Goal: Task Accomplishment & Management: Complete application form

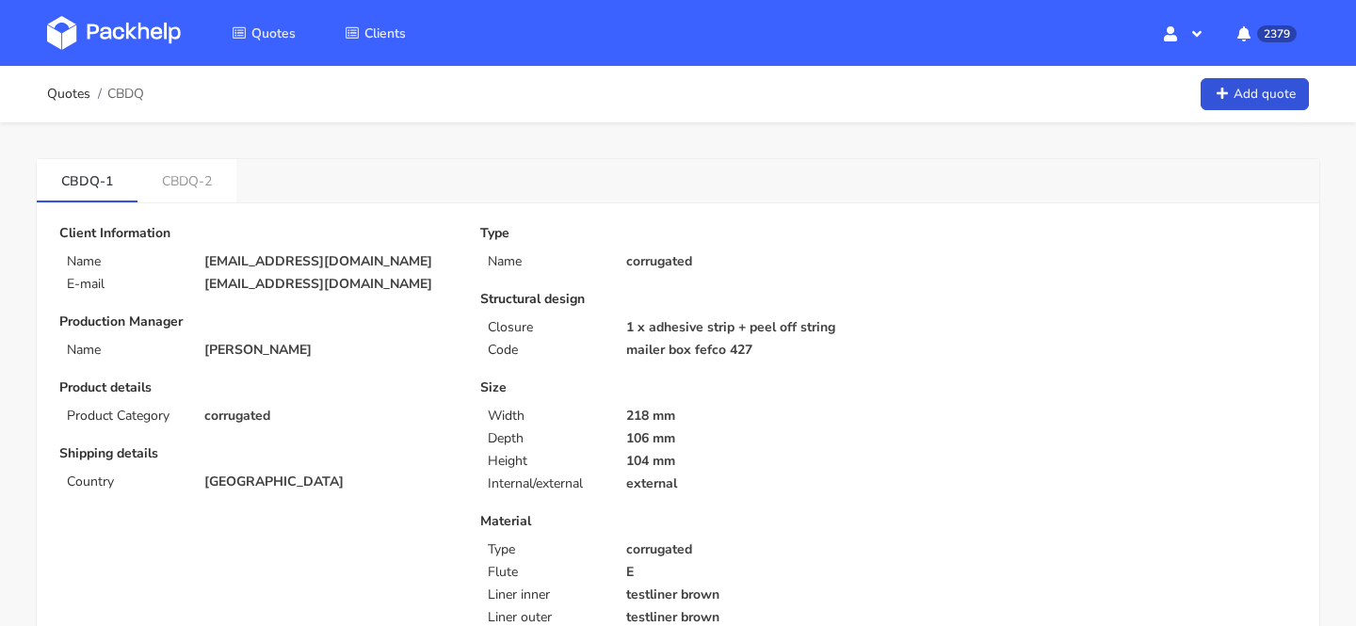
click at [337, 259] on p "direzione@orobiocosmetics.com" at bounding box center [329, 261] width 250 height 15
copy div "direzione@orobiocosmetics.com"
click at [137, 98] on span "CBDQ" at bounding box center [125, 94] width 37 height 15
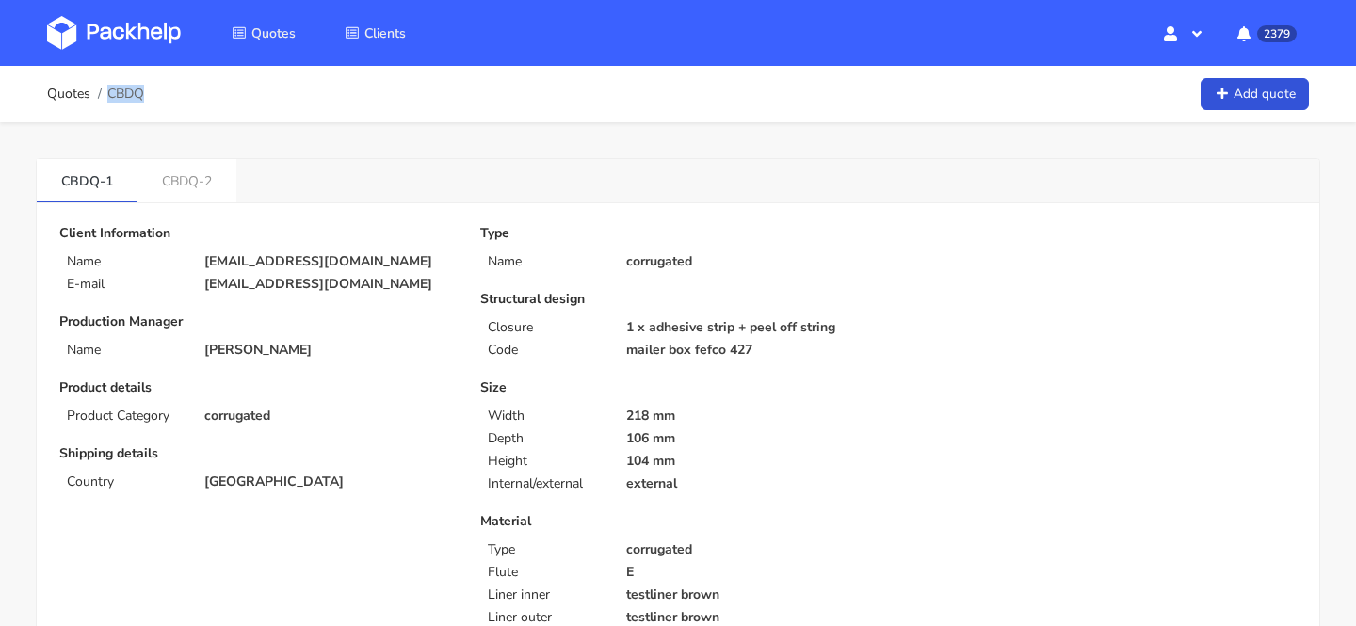
click at [137, 98] on span "CBDQ" at bounding box center [125, 94] width 37 height 15
copy span "CBDQ"
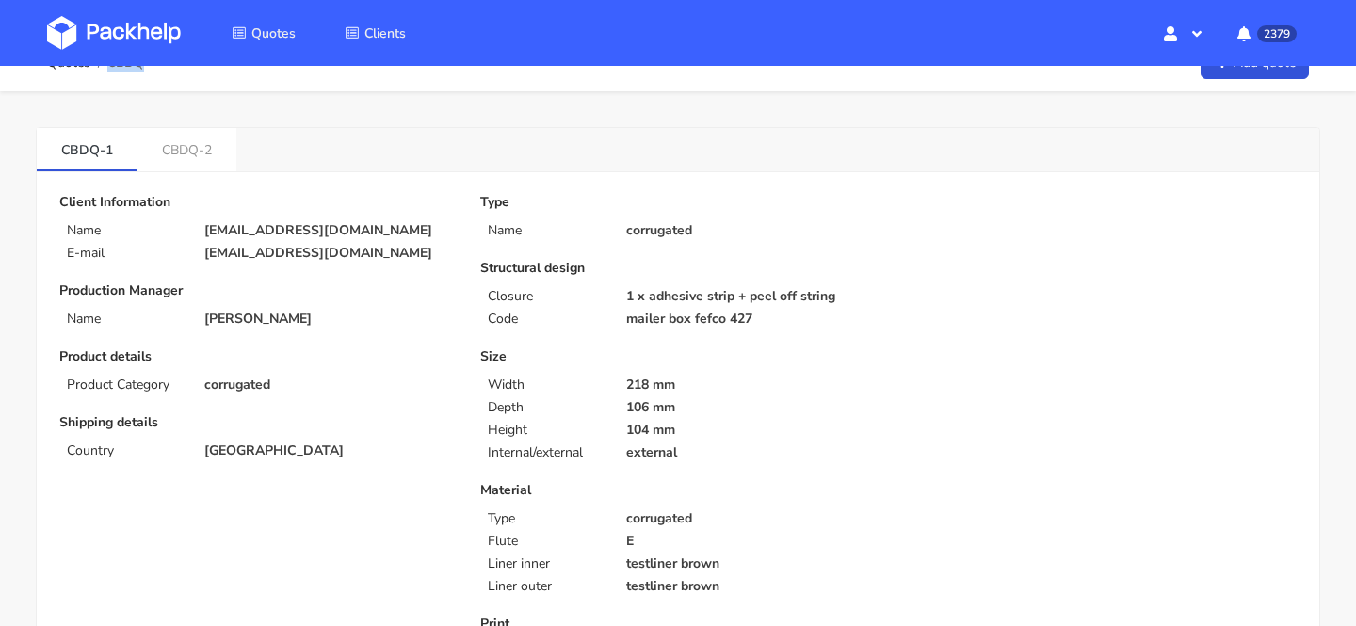
scroll to position [7, 0]
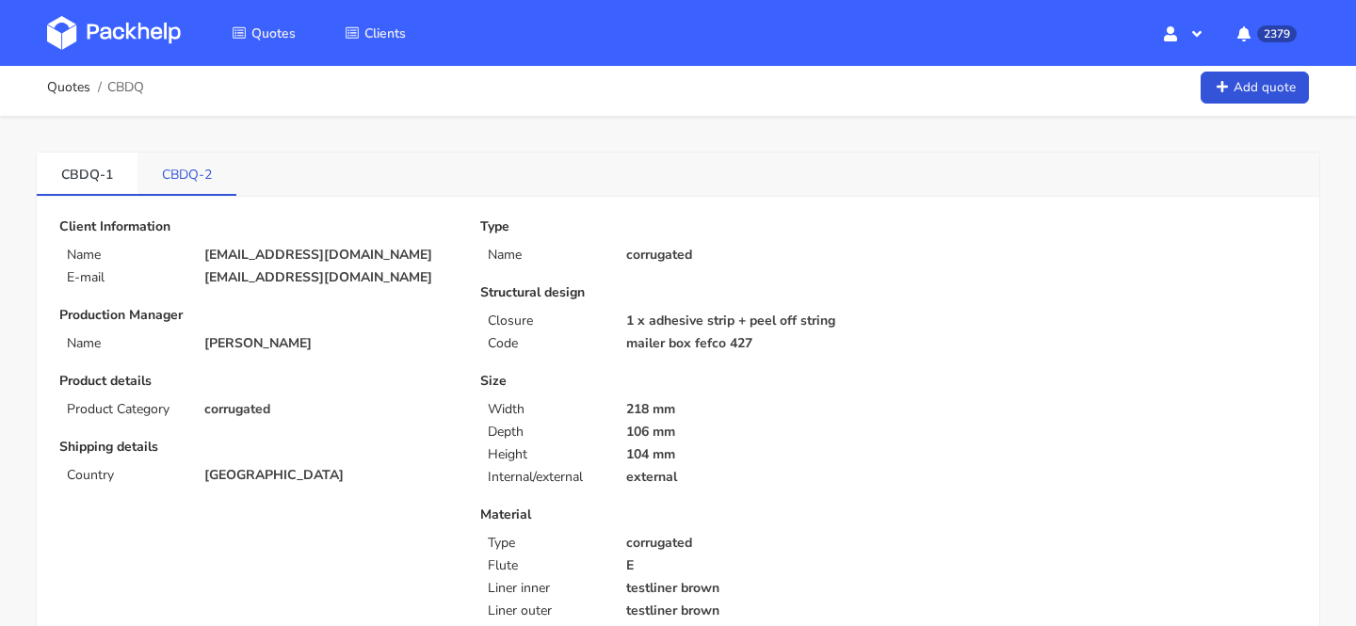
click at [209, 165] on link "CBDQ-2" at bounding box center [186, 173] width 99 height 41
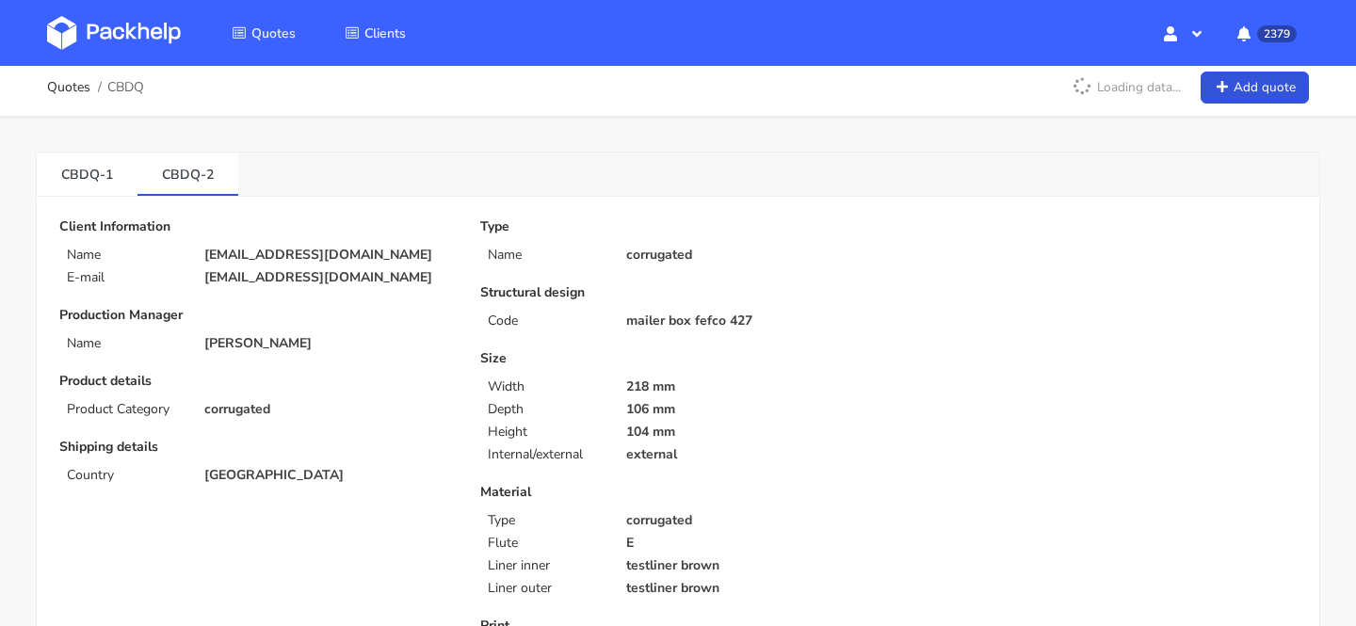
click at [103, 170] on link "CBDQ-1" at bounding box center [87, 173] width 101 height 41
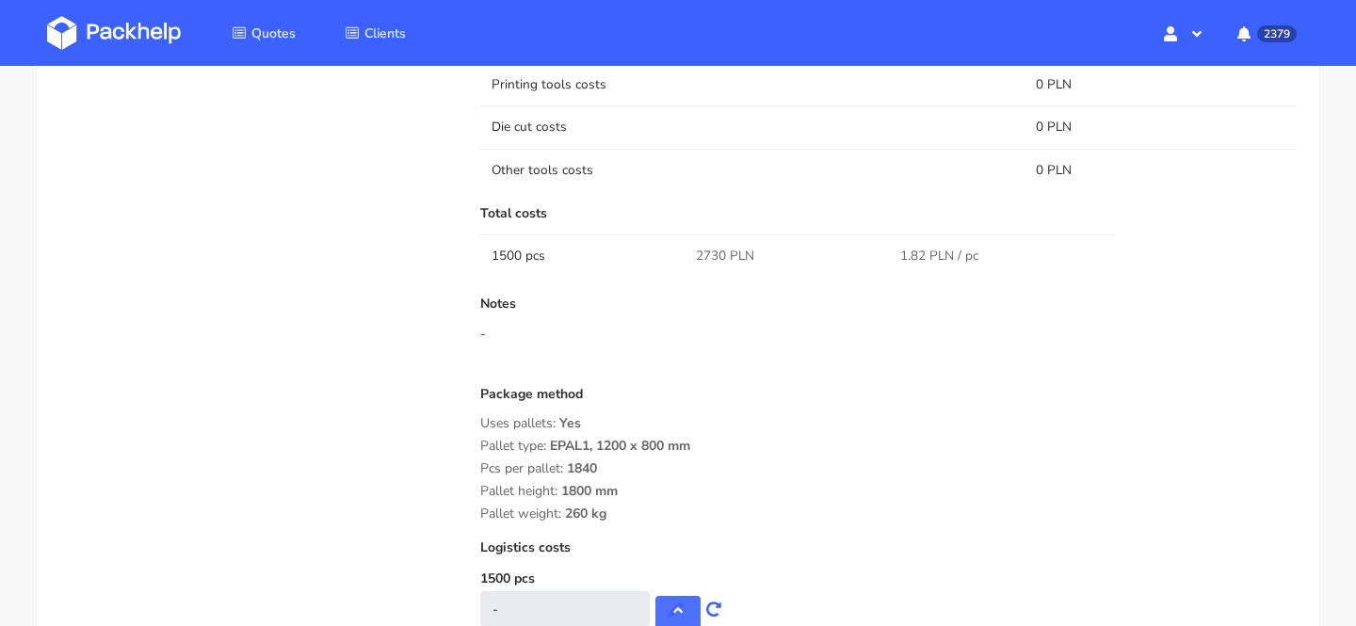
scroll to position [1252, 0]
click at [713, 257] on span "2730 PLN" at bounding box center [725, 258] width 58 height 19
copy span "2730"
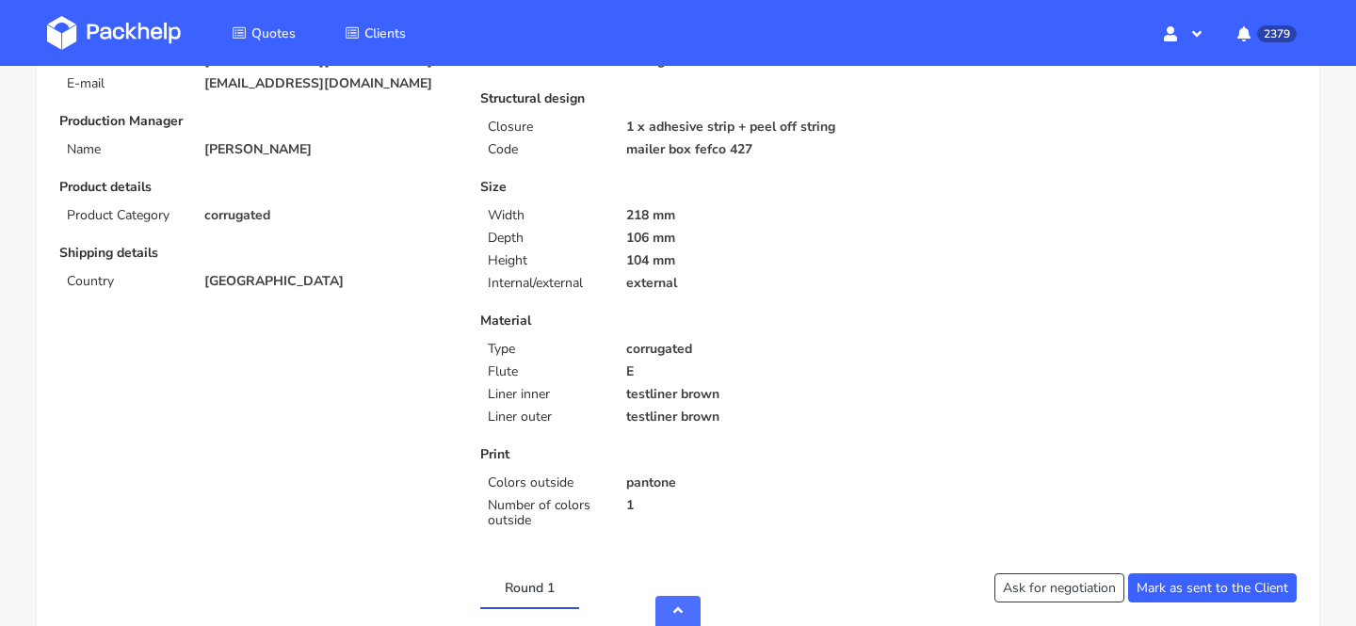
scroll to position [32, 0]
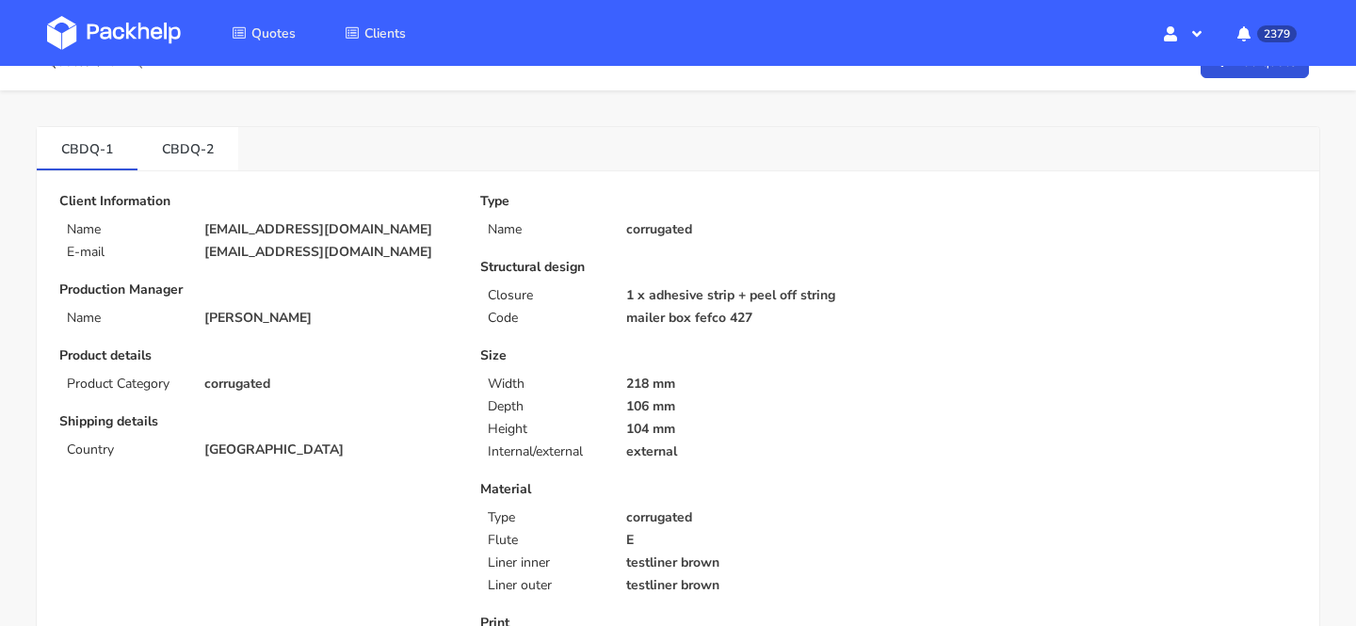
click at [225, 230] on p "direzione@orobiocosmetics.com" at bounding box center [329, 229] width 250 height 15
copy div "direzione@orobiocosmetics.com"
click at [191, 148] on link "CBDQ-2" at bounding box center [187, 147] width 101 height 41
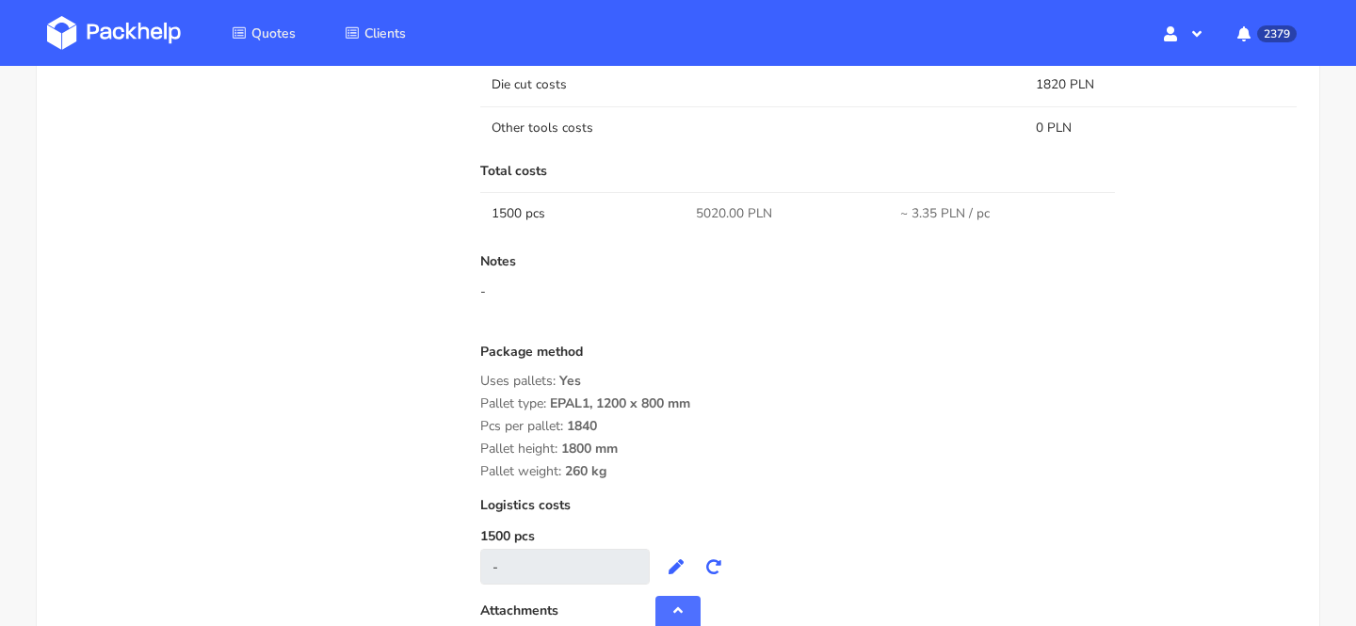
scroll to position [1272, 0]
click at [721, 216] on span "5020.00 PLN" at bounding box center [734, 215] width 76 height 19
copy span "5020.00"
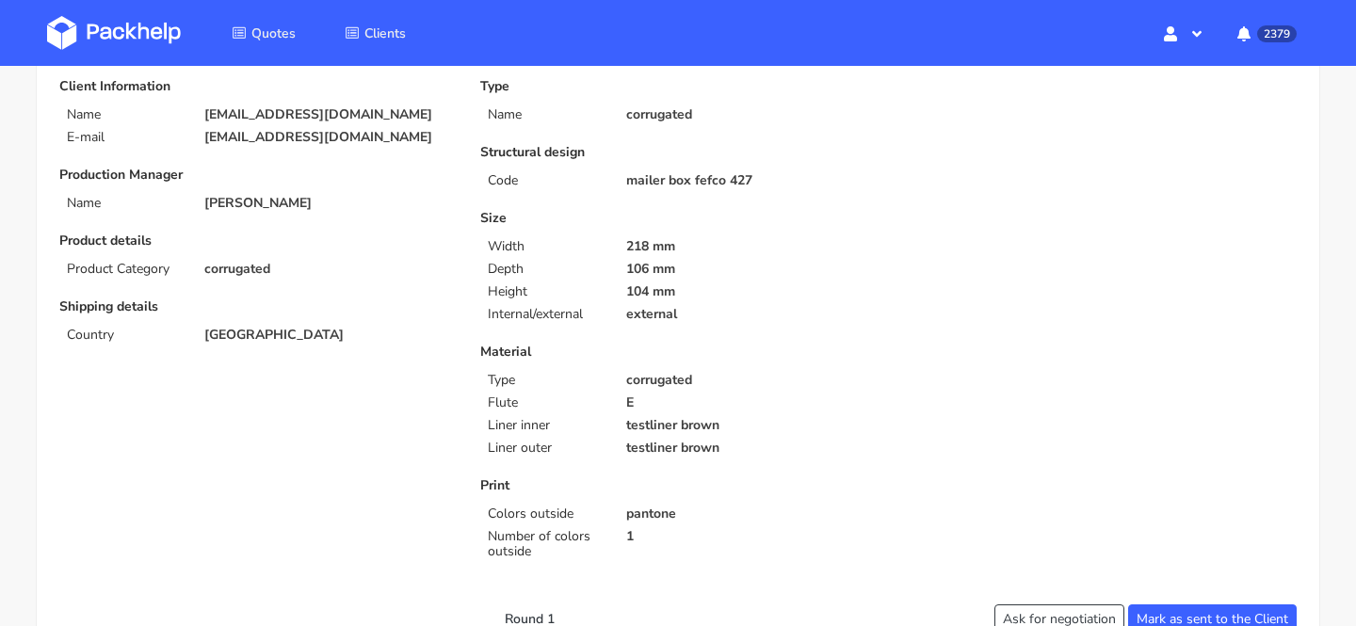
scroll to position [0, 0]
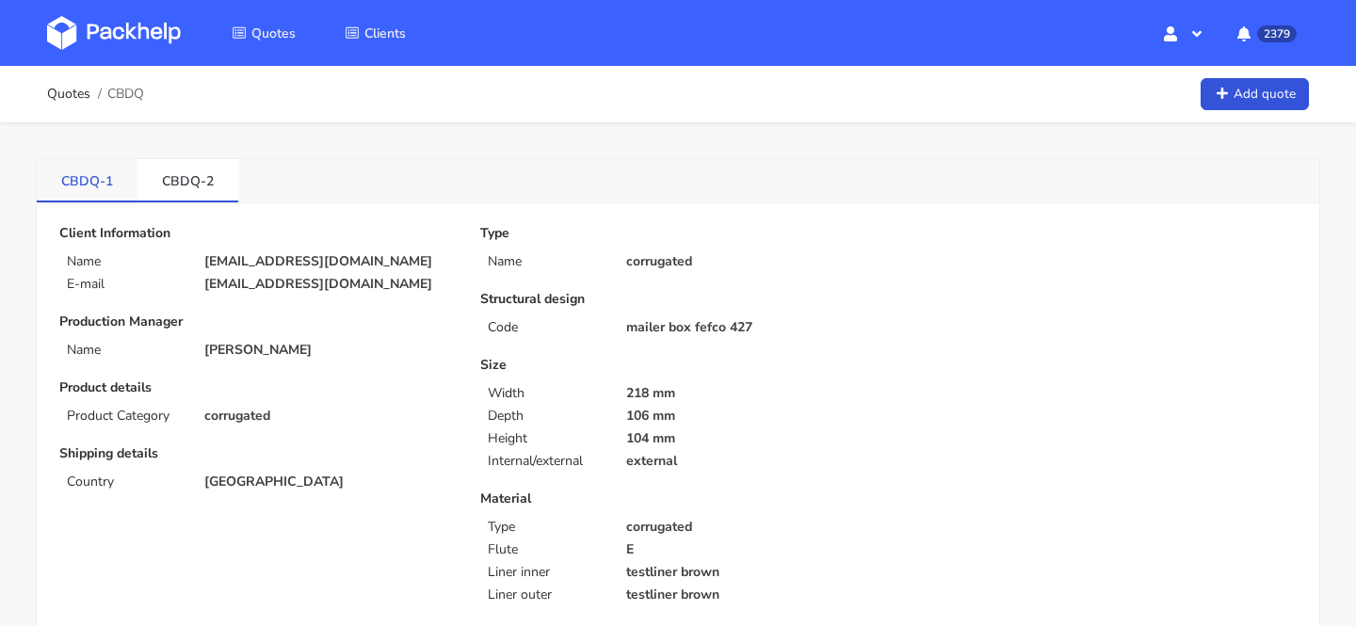
click at [93, 192] on link "CBDQ-1" at bounding box center [87, 179] width 101 height 41
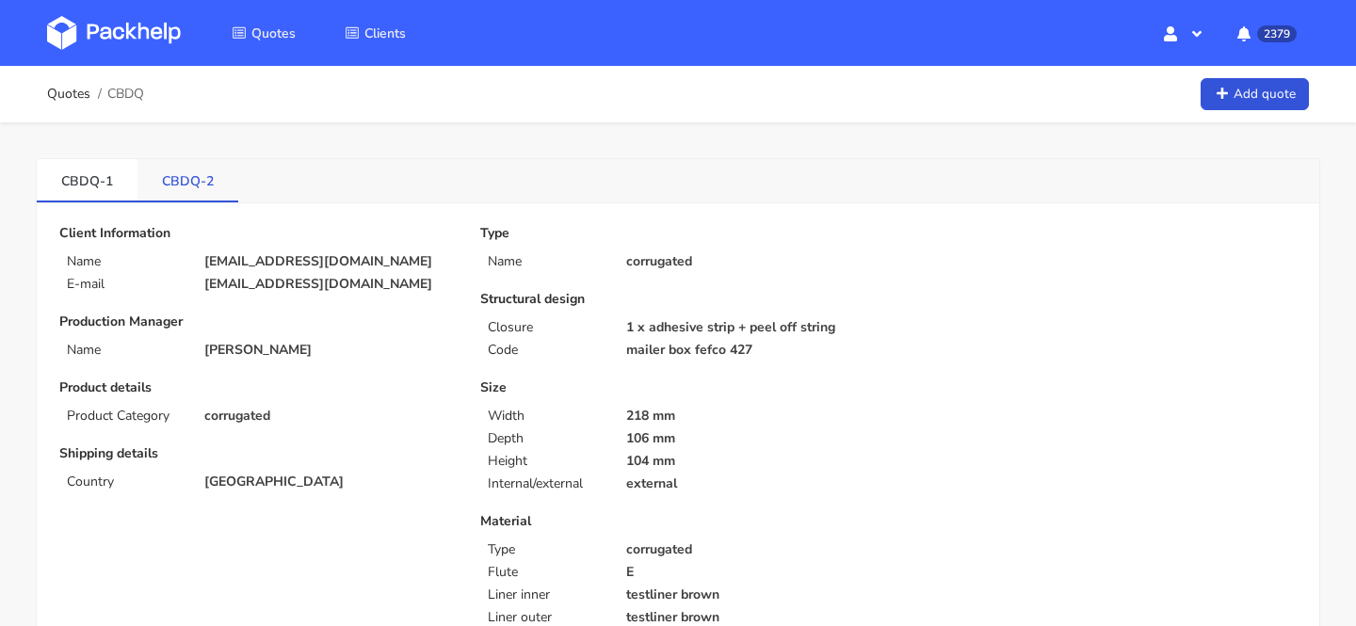
click at [194, 164] on link "CBDQ-2" at bounding box center [187, 179] width 101 height 41
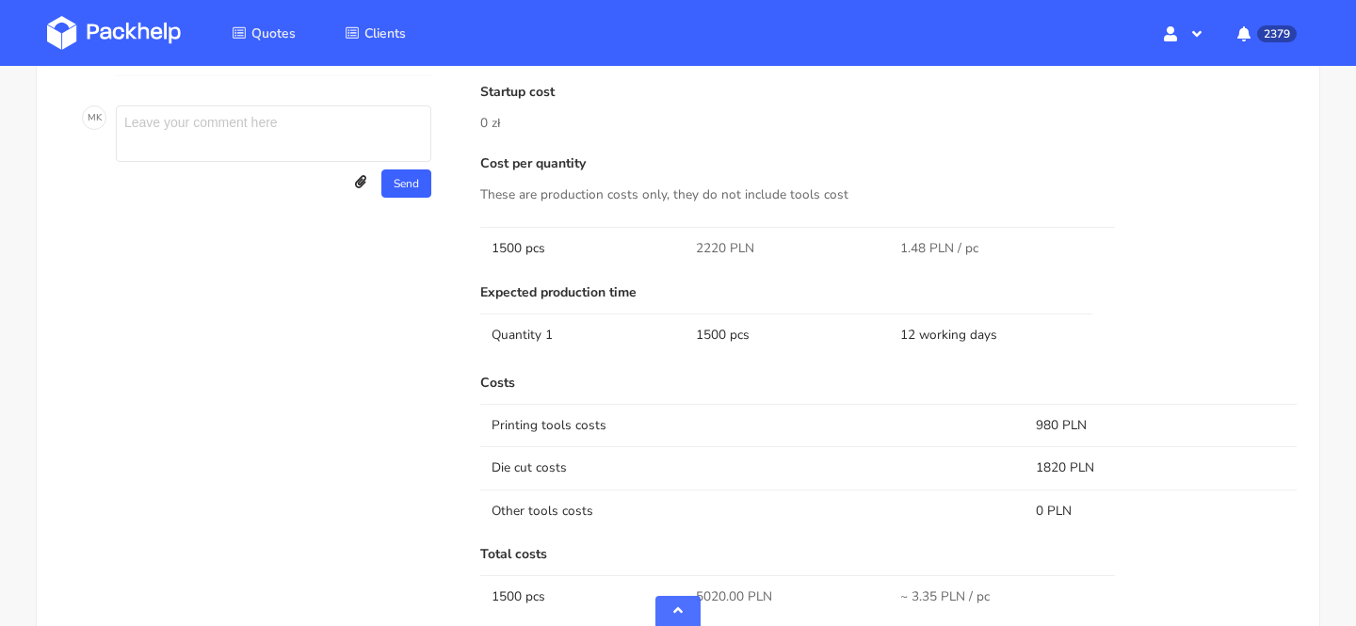
scroll to position [933, 0]
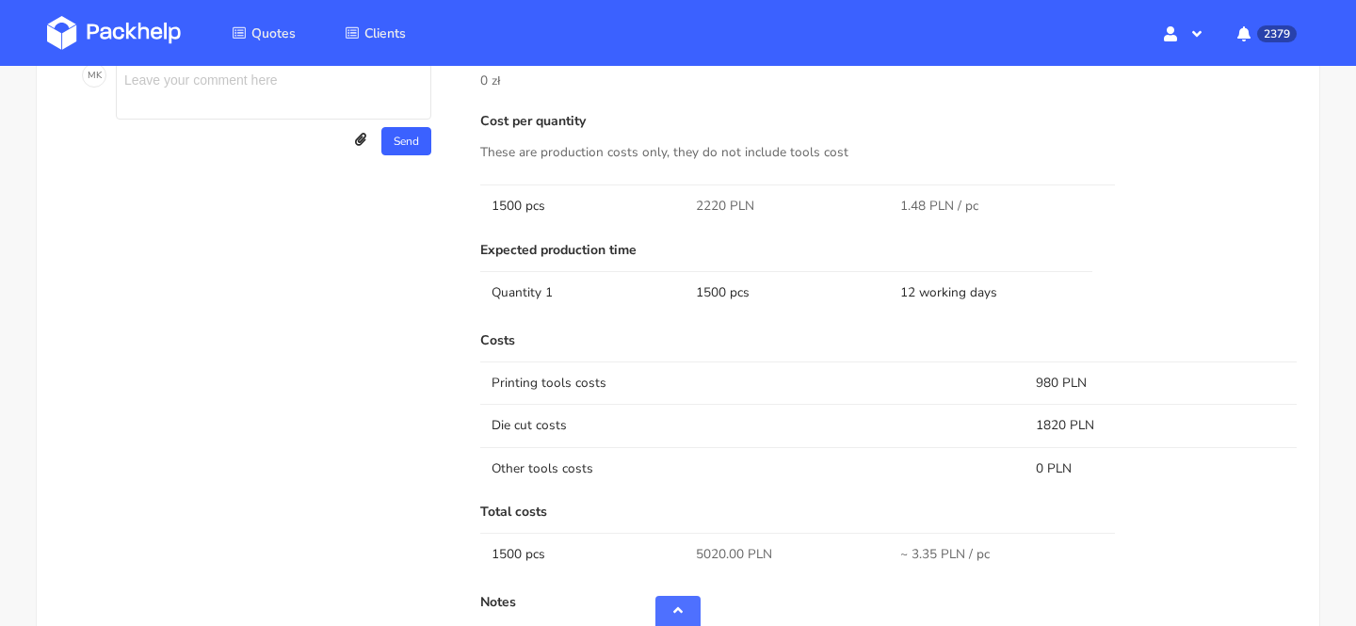
click at [704, 204] on span "2220 PLN" at bounding box center [725, 206] width 58 height 19
copy span "2220"
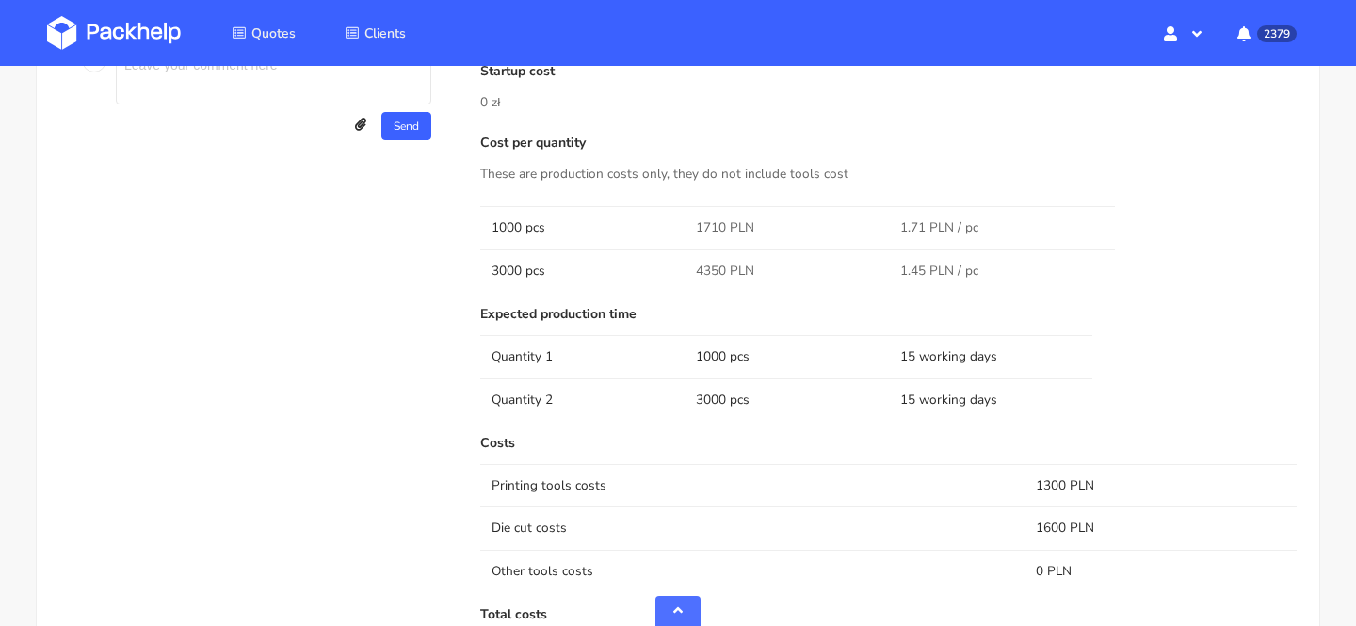
scroll to position [1024, 0]
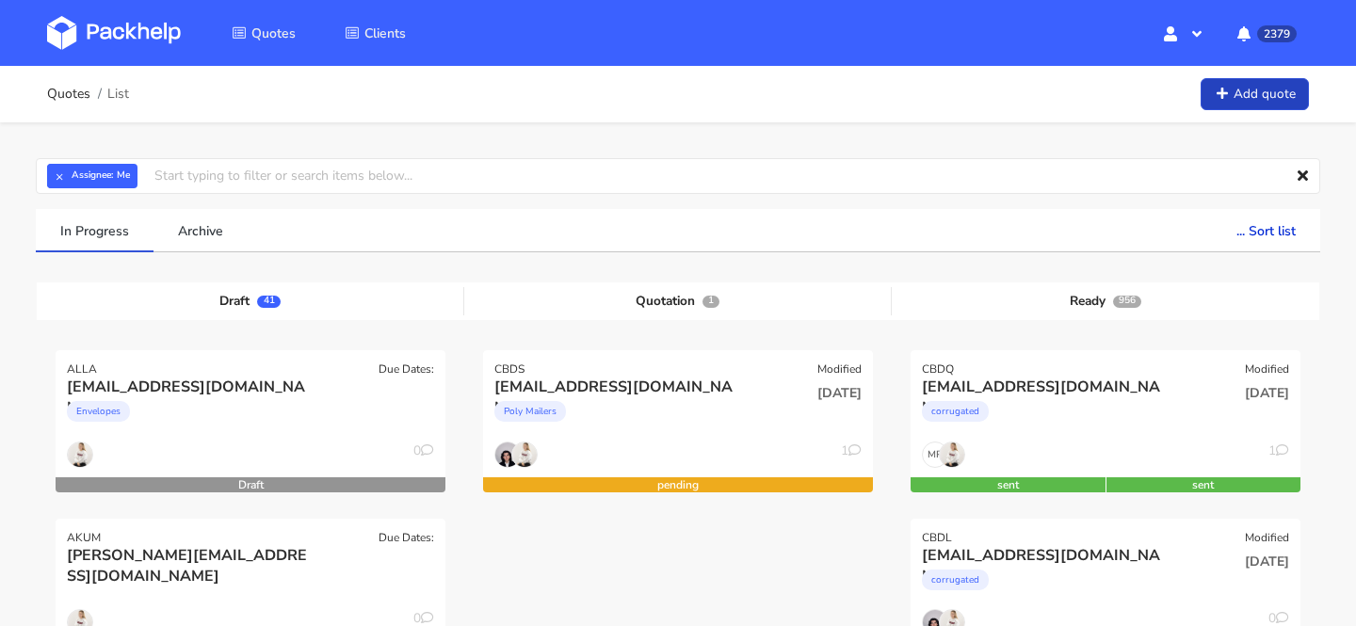
click at [1256, 102] on link "Add quote" at bounding box center [1254, 94] width 108 height 33
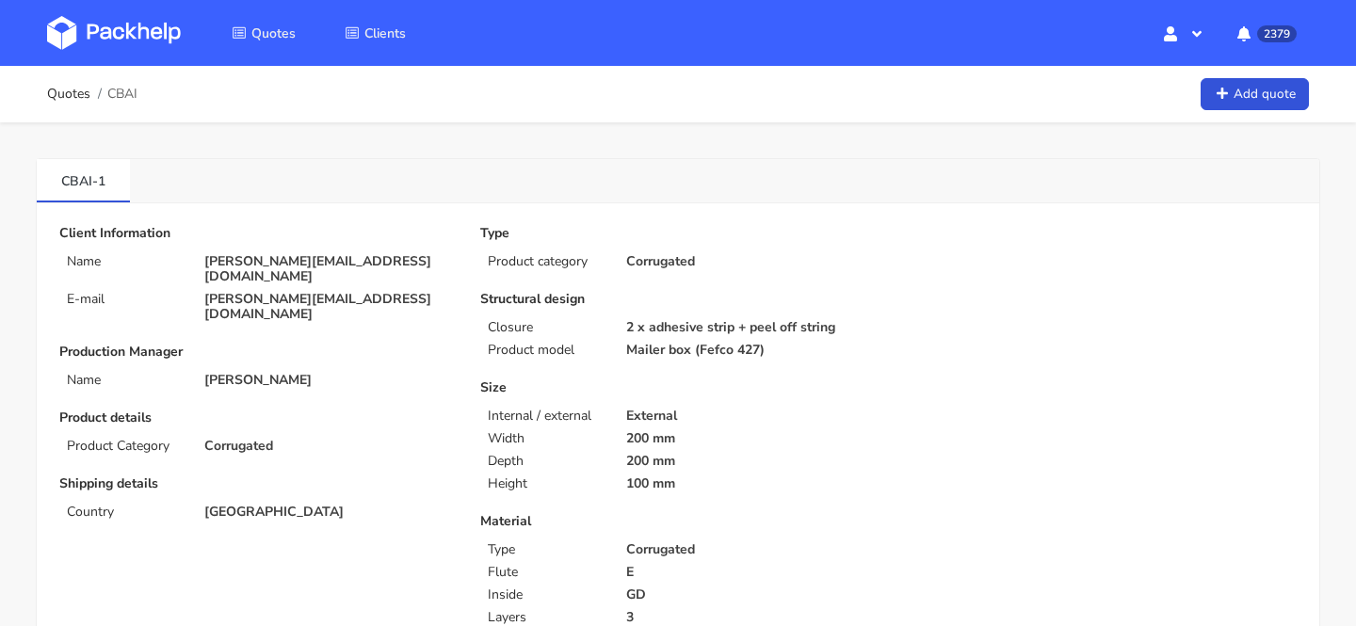
click at [128, 94] on span "CBAI" at bounding box center [122, 94] width 30 height 15
copy span "CBAI"
click at [108, 41] on img at bounding box center [114, 33] width 134 height 34
click at [122, 96] on span "CBAJ" at bounding box center [122, 94] width 31 height 15
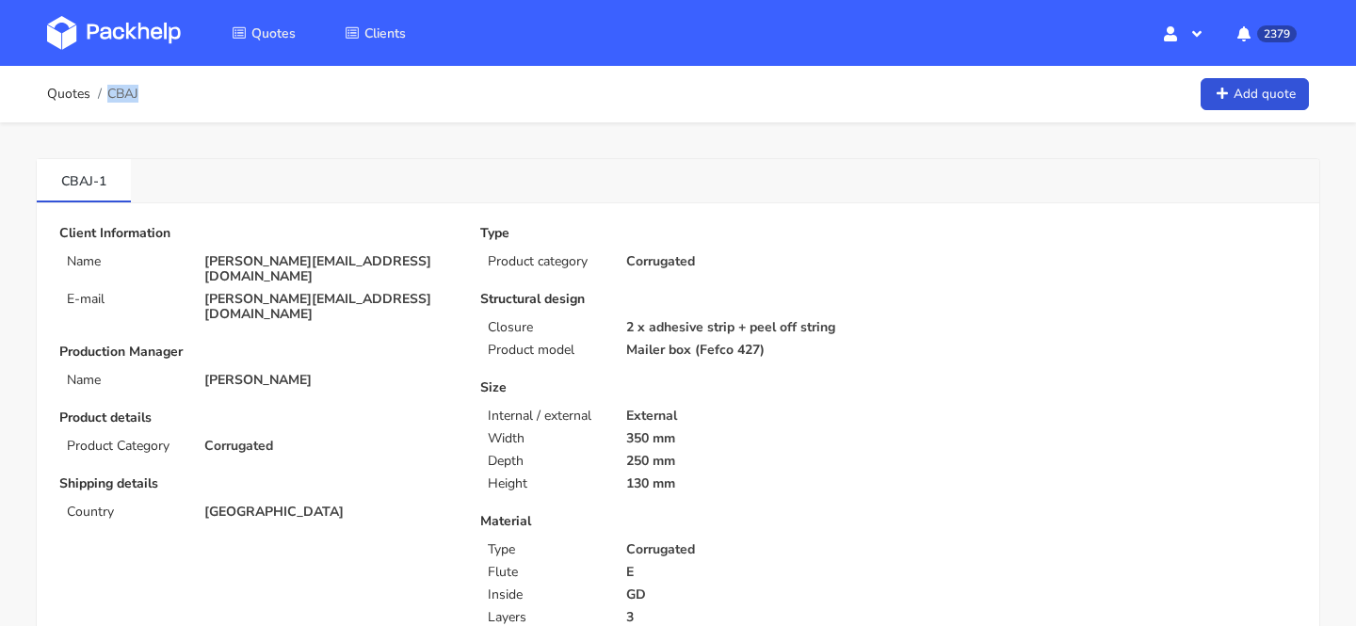
click at [122, 96] on span "CBAJ" at bounding box center [122, 94] width 31 height 15
copy span "CBAJ"
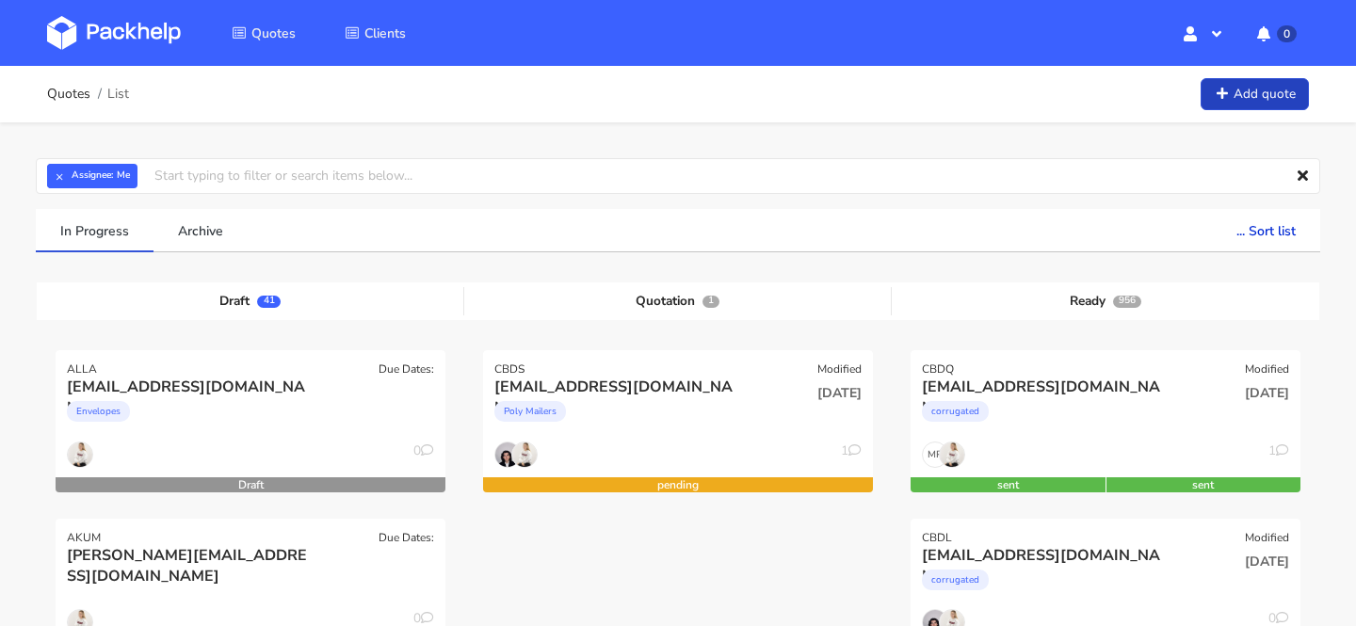
click at [1252, 87] on link "Add quote" at bounding box center [1254, 94] width 108 height 33
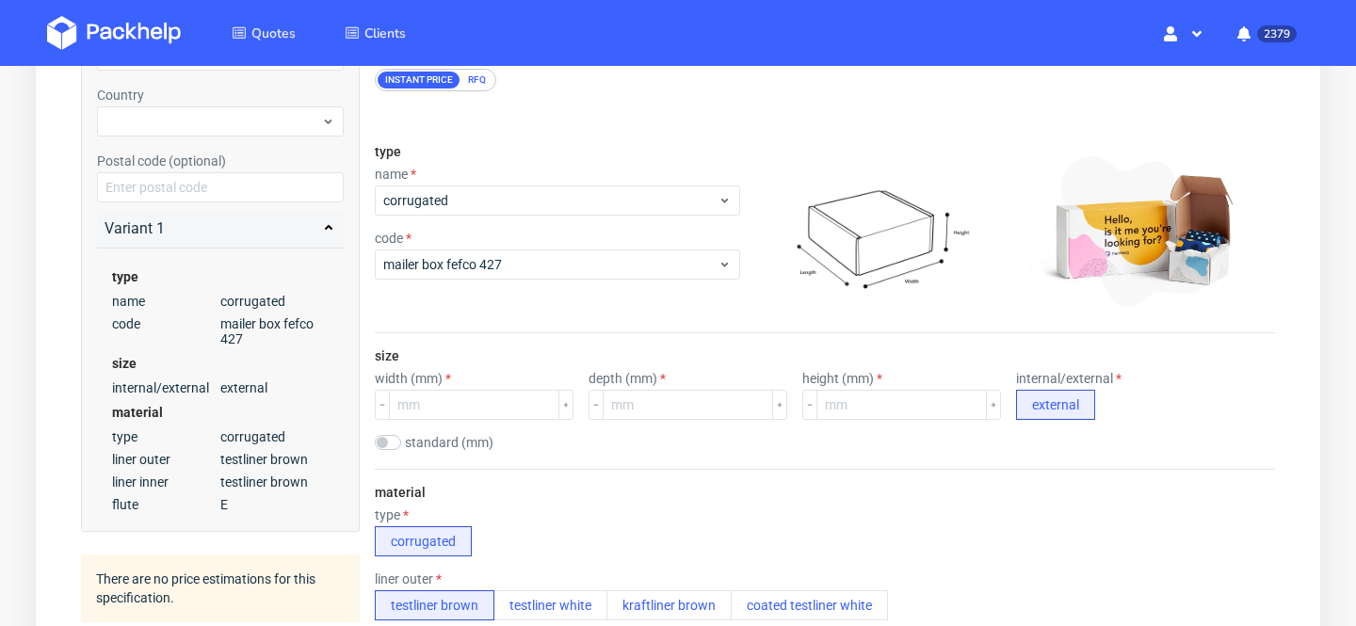
scroll to position [231, 0]
click at [446, 411] on input "number" at bounding box center [474, 404] width 170 height 30
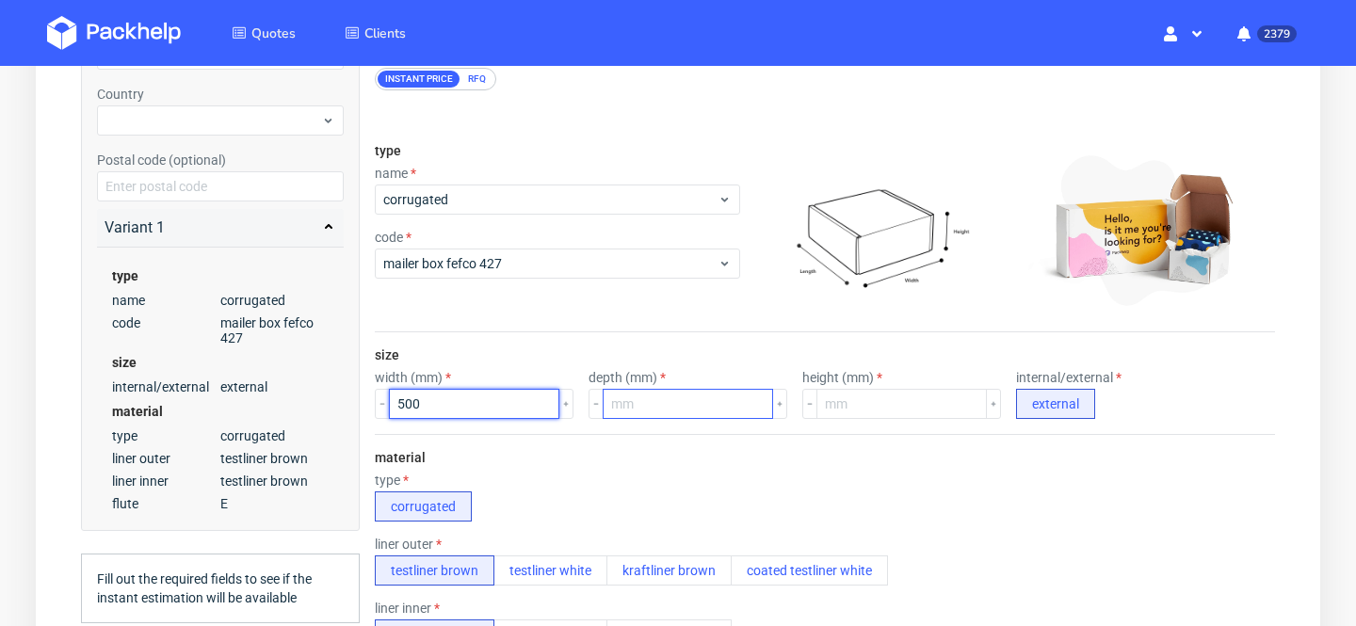
type input "500"
click at [657, 396] on input "number" at bounding box center [688, 404] width 170 height 30
type input "380"
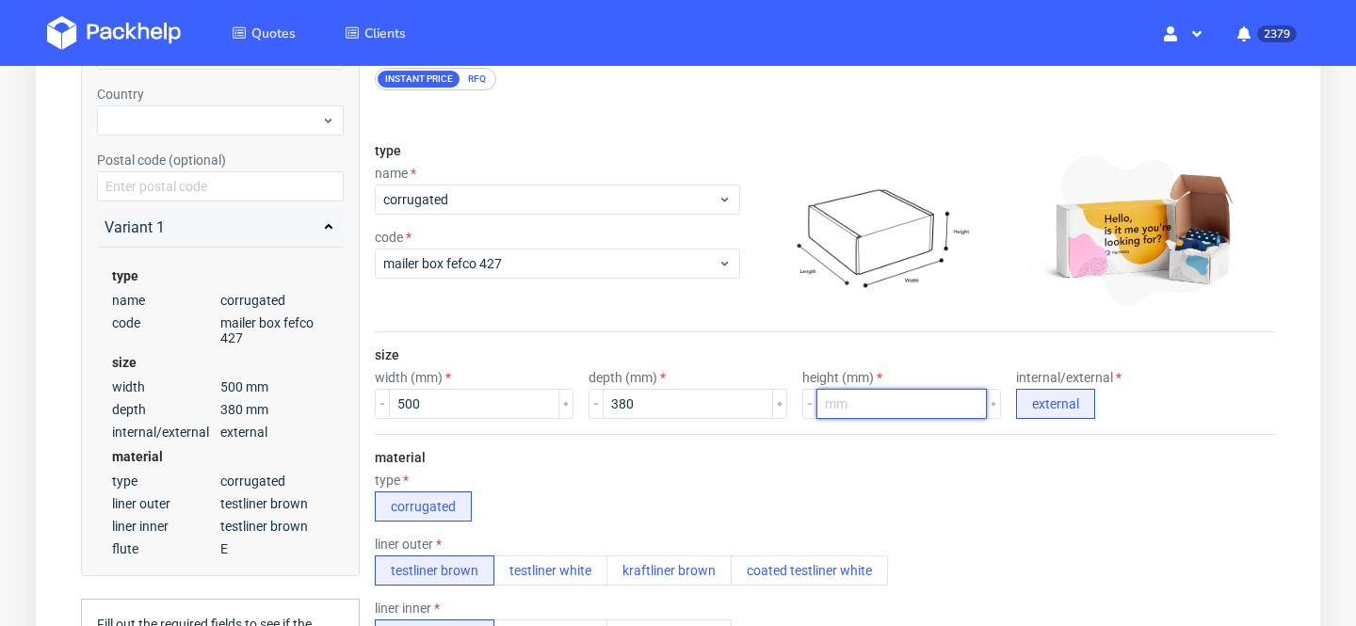
click at [855, 404] on input "number" at bounding box center [901, 404] width 170 height 30
type input "130"
click at [918, 456] on div "material type corrugated liner outer testliner brown testliner white kraftliner…" at bounding box center [825, 615] width 900 height 363
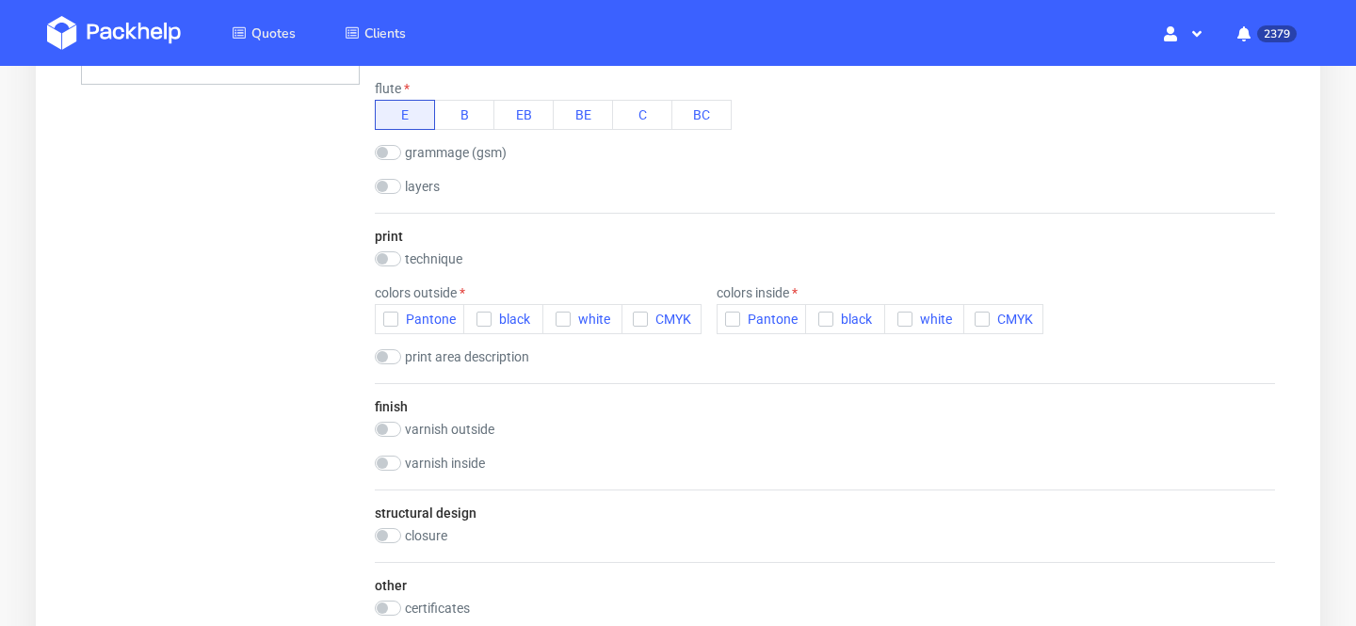
scroll to position [815, 0]
click at [437, 254] on label "technique" at bounding box center [433, 257] width 57 height 15
checkbox input "true"
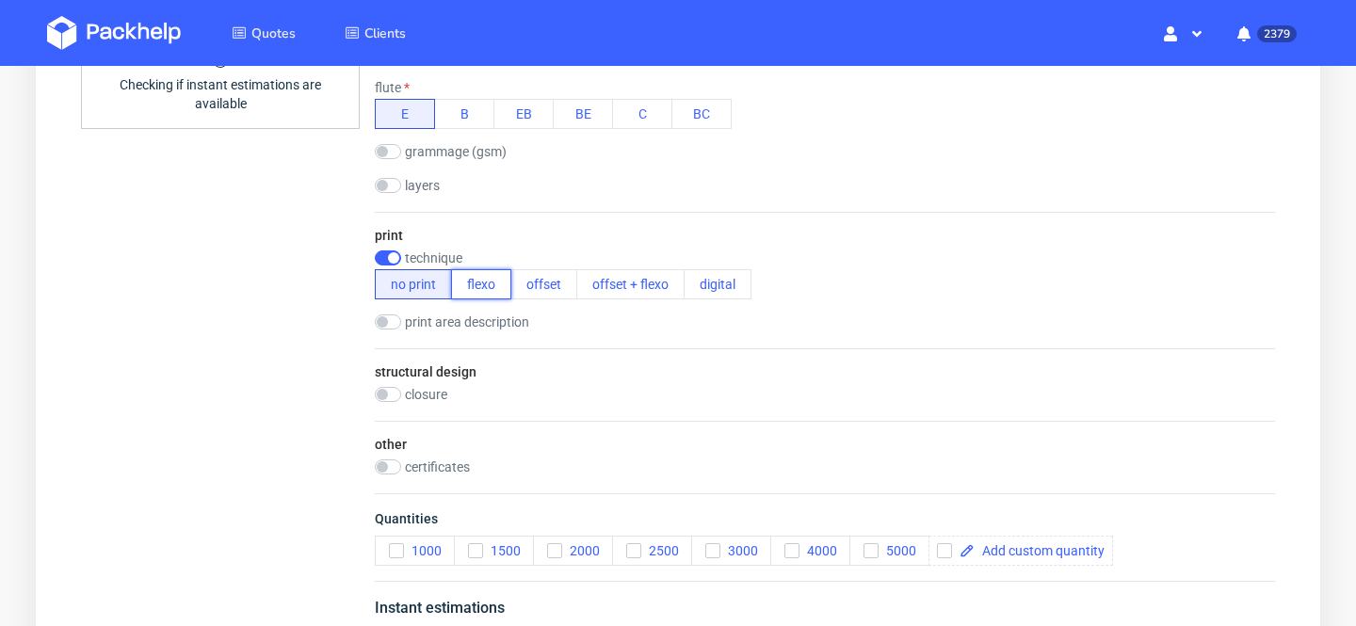
click at [491, 284] on button "flexo" at bounding box center [481, 284] width 60 height 30
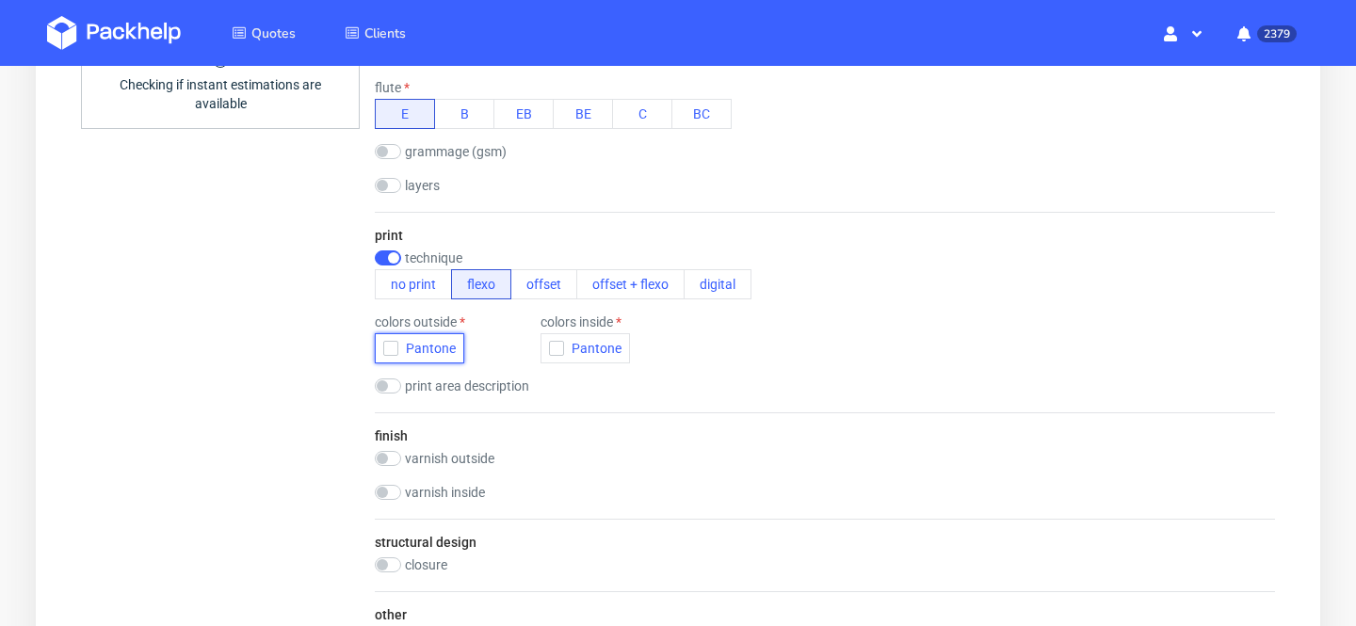
click at [433, 356] on button "Pantone" at bounding box center [419, 348] width 89 height 30
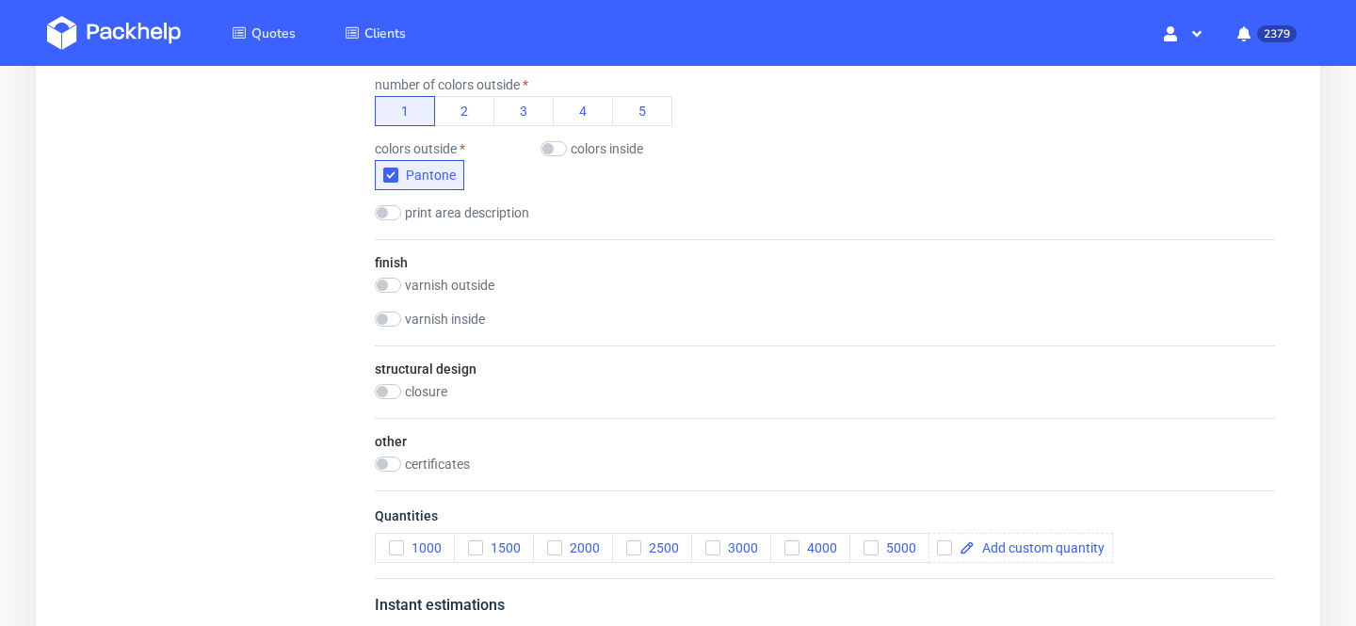
scroll to position [1037, 0]
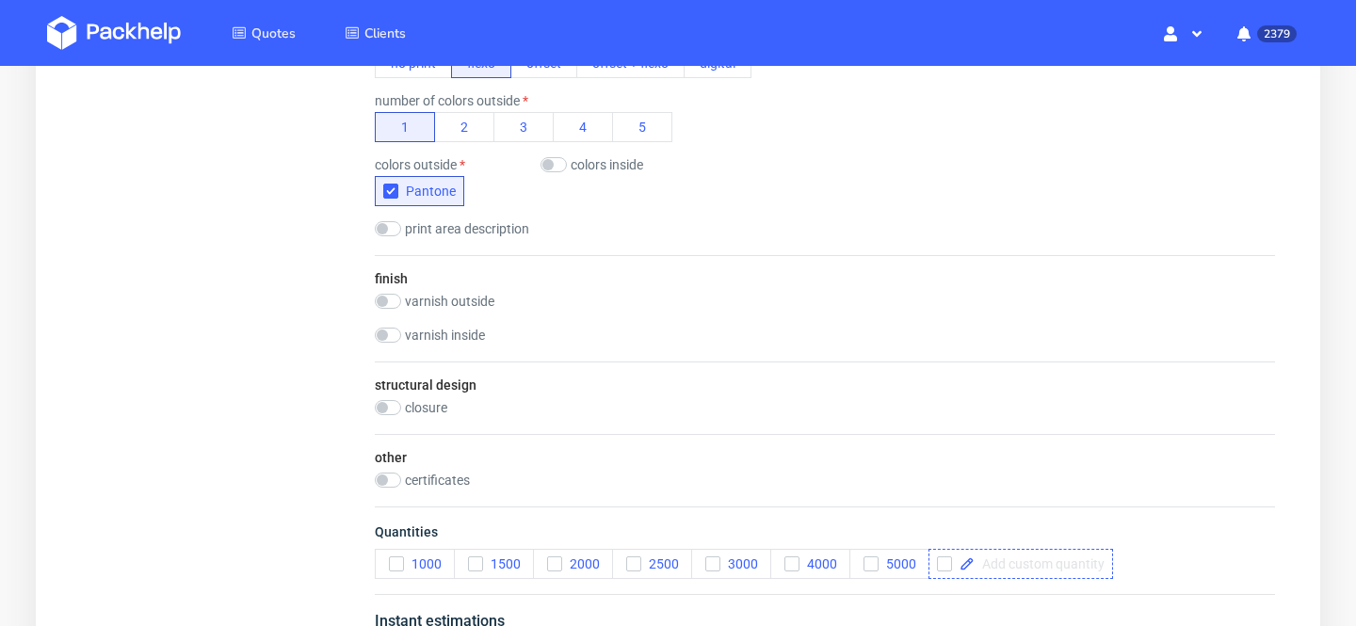
click at [1038, 565] on span at bounding box center [1040, 563] width 130 height 13
checkbox input "true"
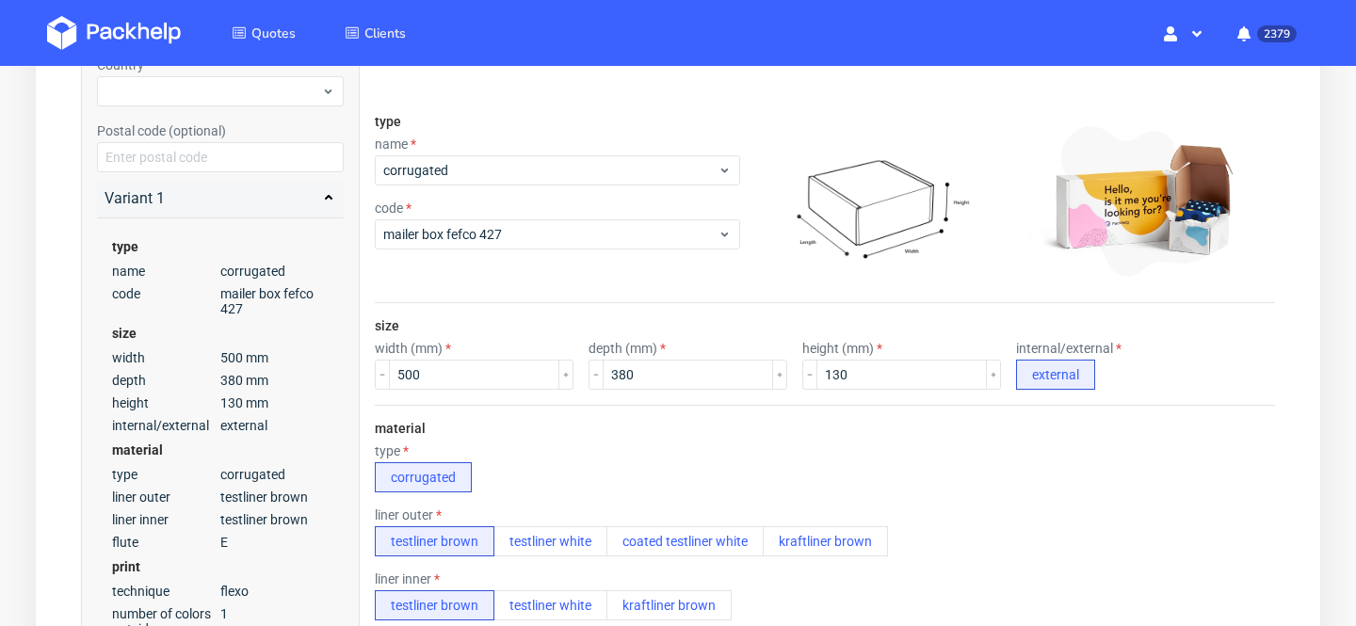
scroll to position [209, 0]
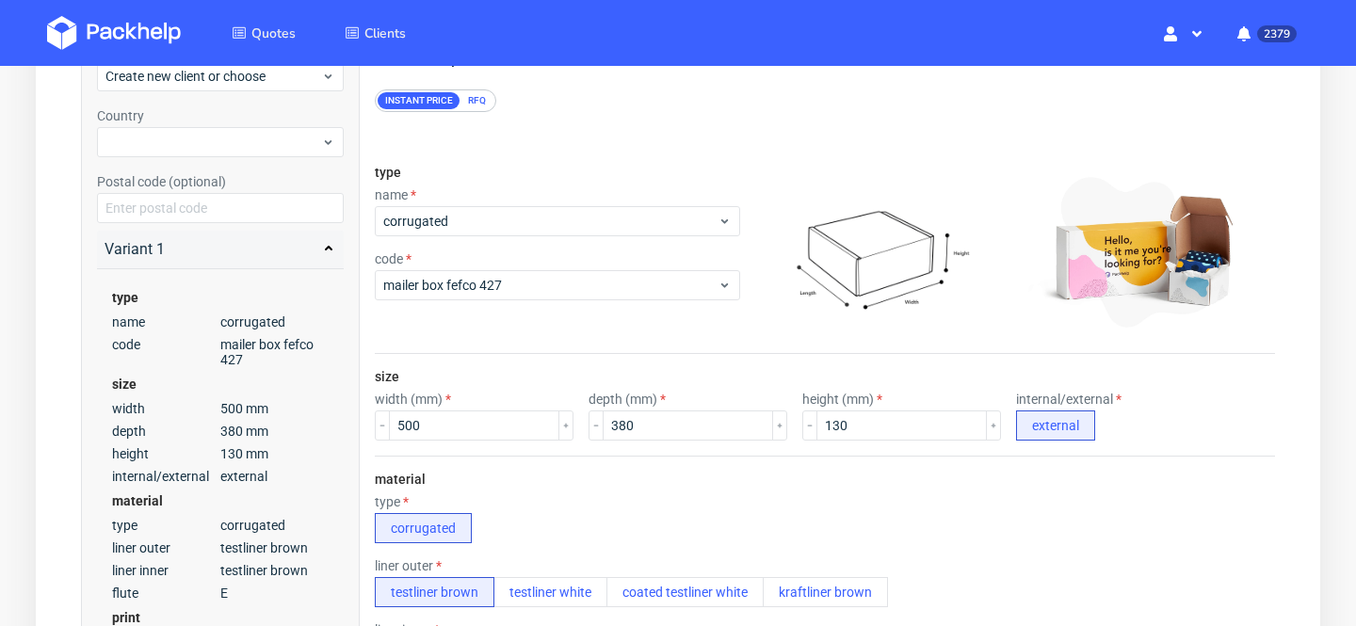
click at [475, 99] on div "RFQ" at bounding box center [476, 100] width 33 height 17
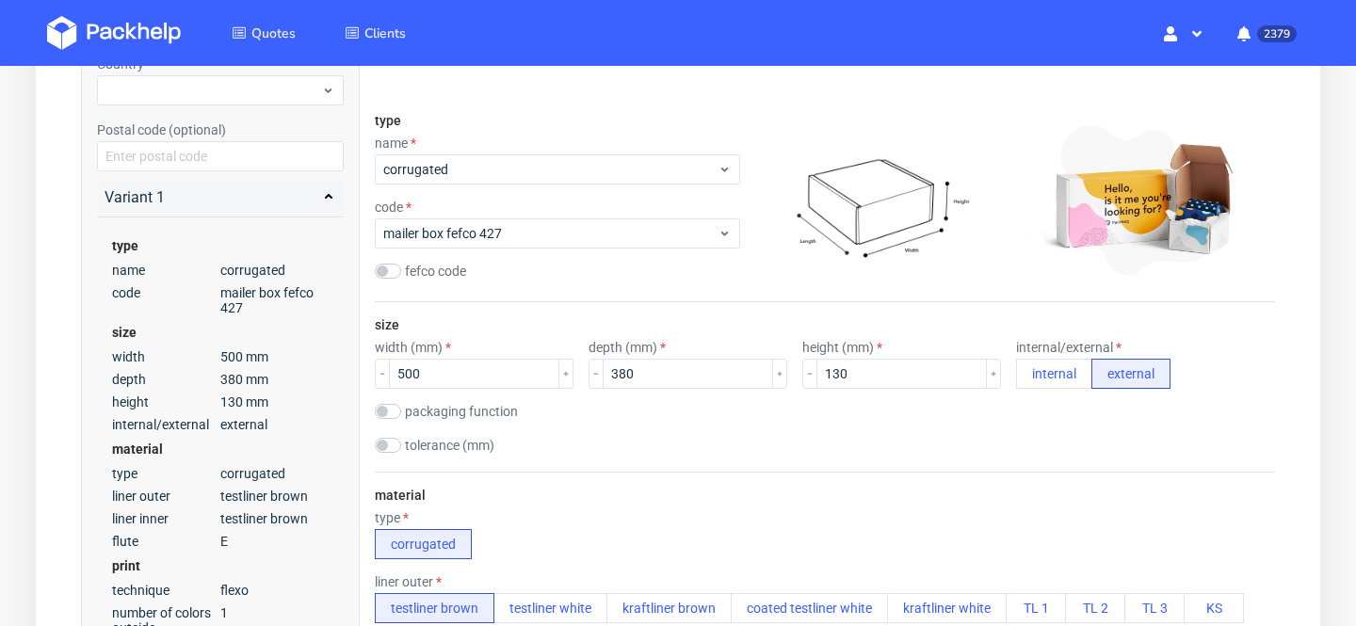
scroll to position [265, 0]
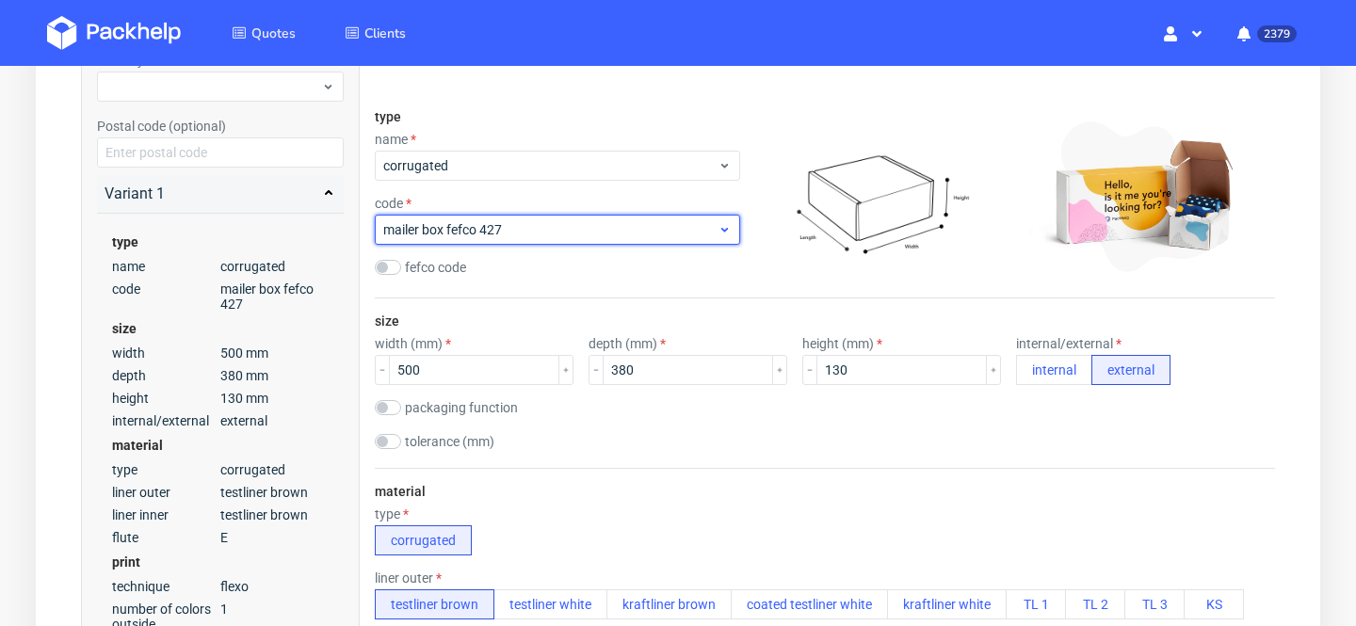
click at [557, 240] on div "mailer box fefco 427" at bounding box center [557, 230] width 365 height 30
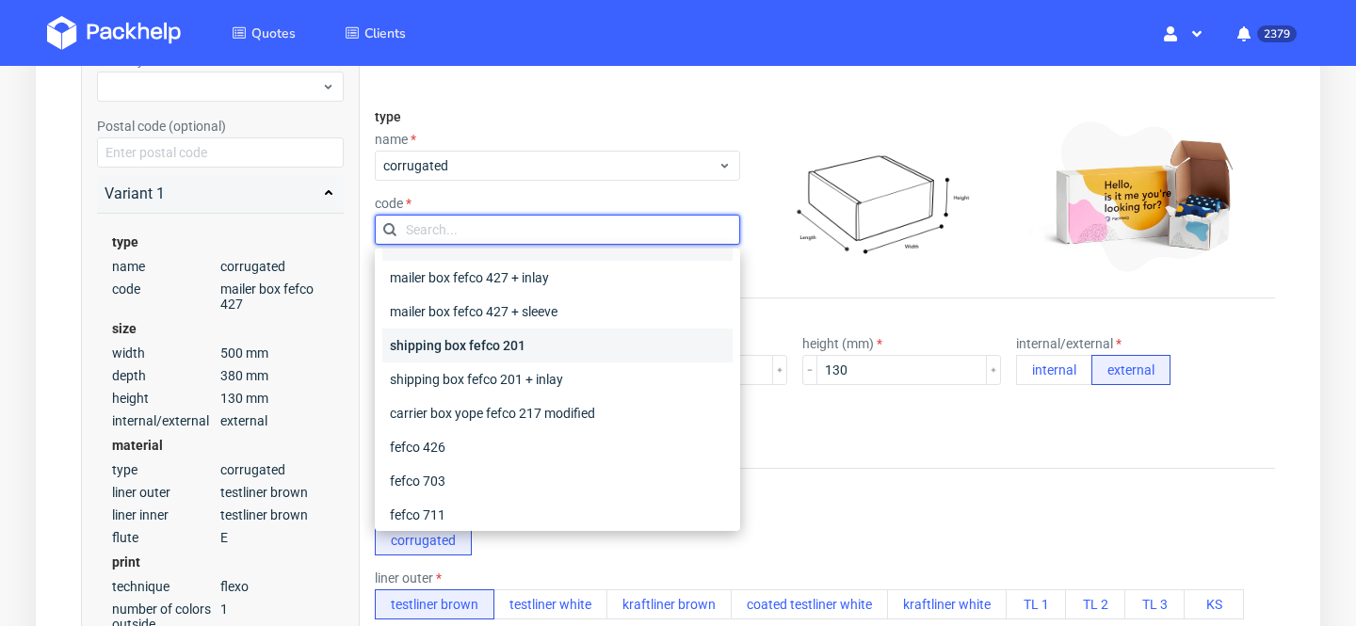
scroll to position [52, 0]
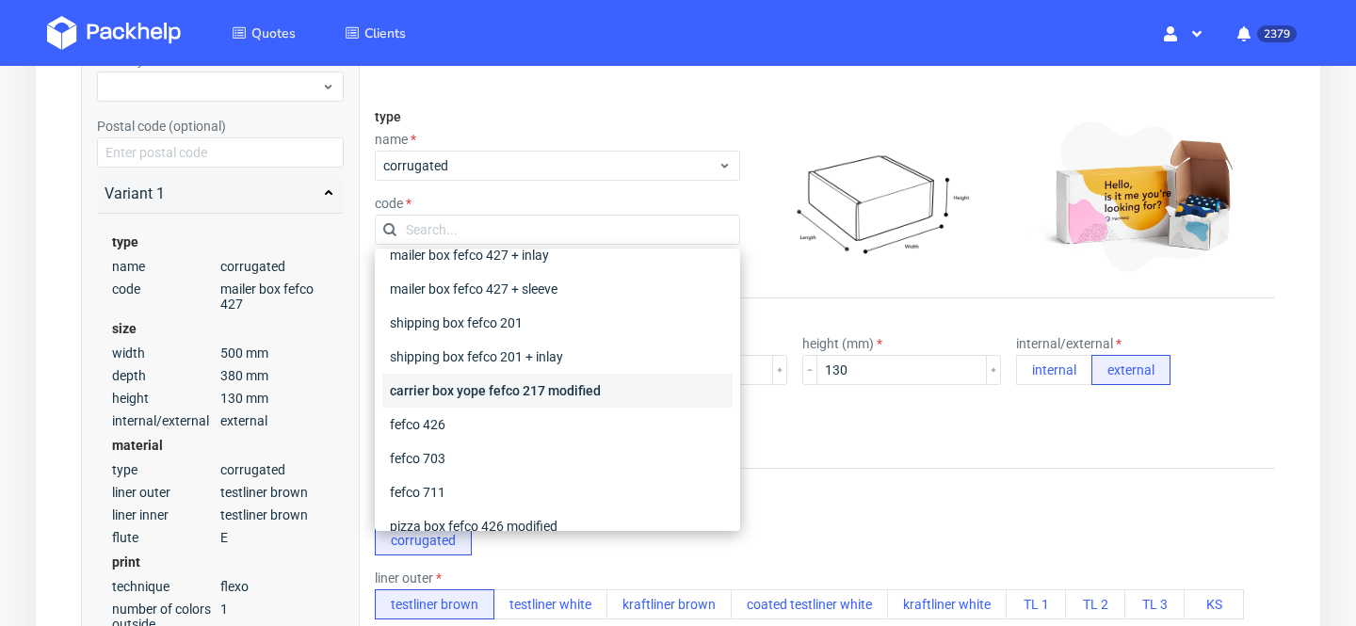
click at [579, 393] on div "carrier box yope fefco 217 modified" at bounding box center [557, 391] width 350 height 34
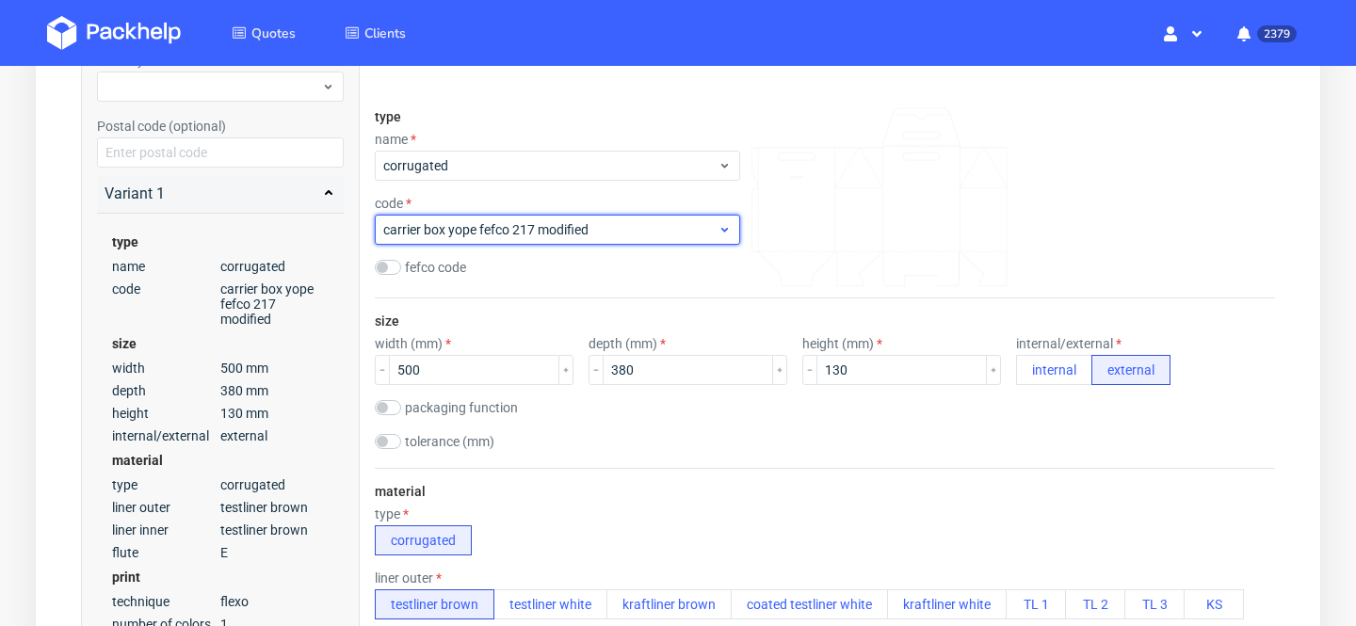
click at [557, 223] on span "carrier box yope fefco 217 modified" at bounding box center [550, 229] width 334 height 19
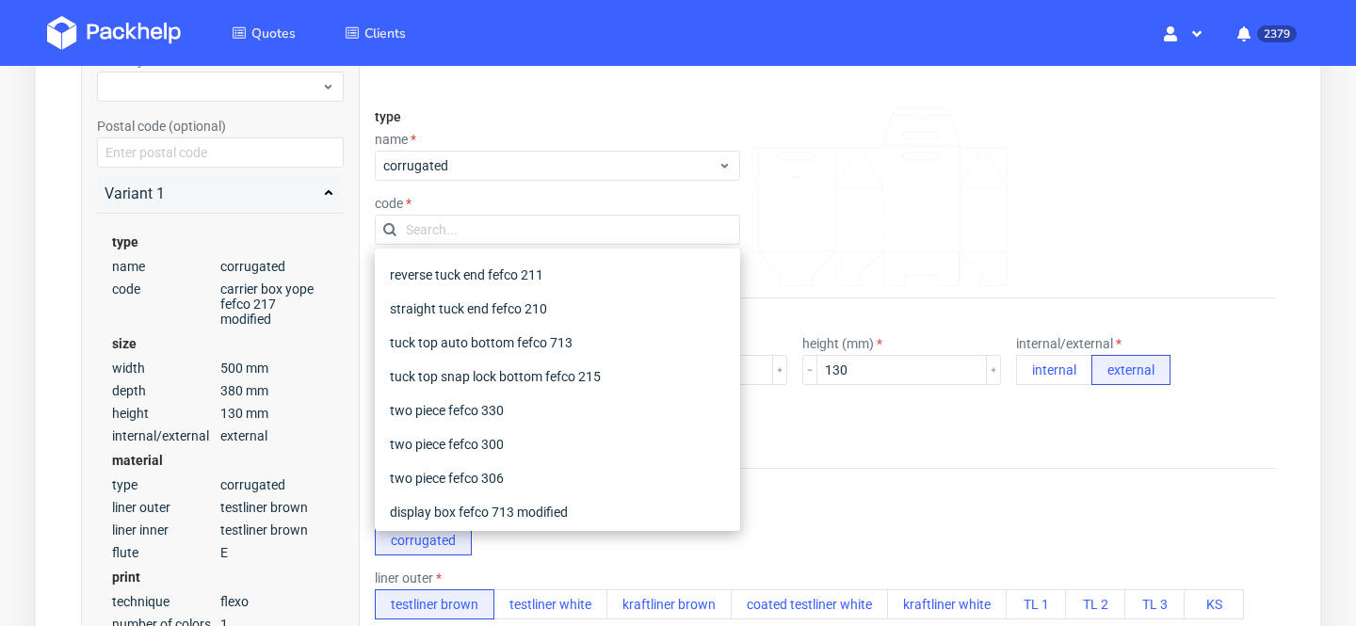
scroll to position [329, 0]
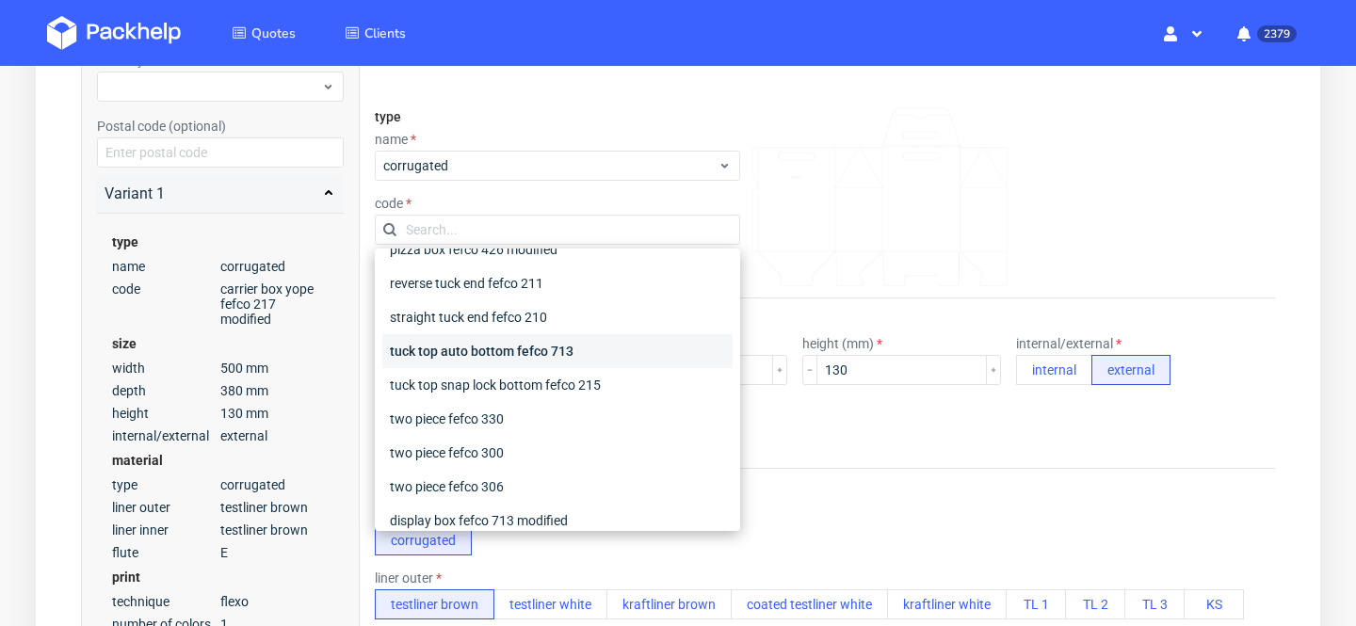
click at [564, 346] on div "tuck top auto bottom fefco 713" at bounding box center [557, 351] width 350 height 34
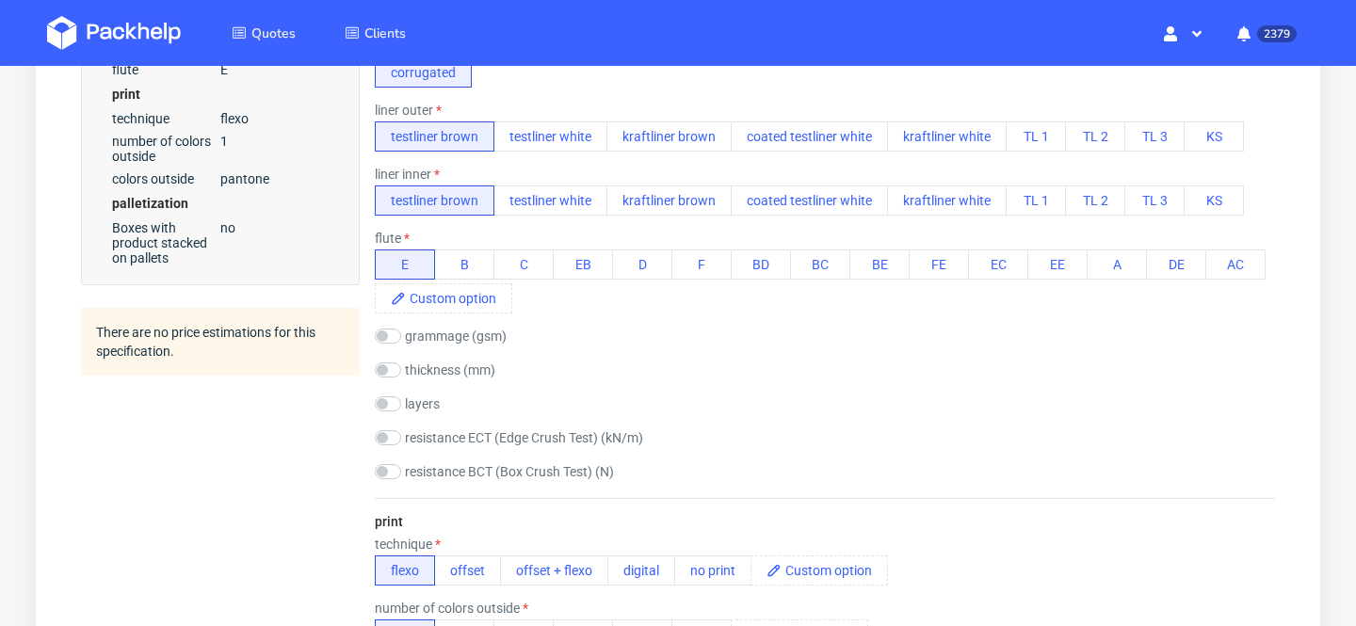
scroll to position [729, 0]
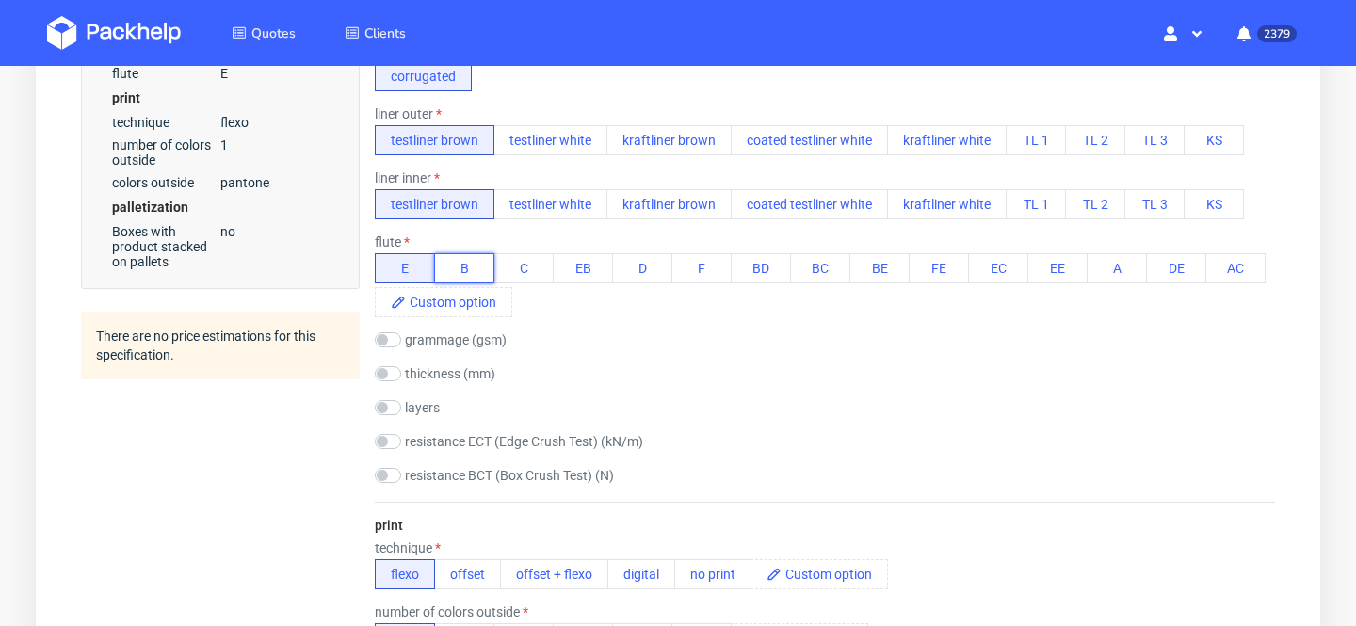
click at [463, 268] on button "B" at bounding box center [464, 268] width 60 height 30
click at [448, 339] on label "grammage (gsm)" at bounding box center [456, 339] width 102 height 15
checkbox input "true"
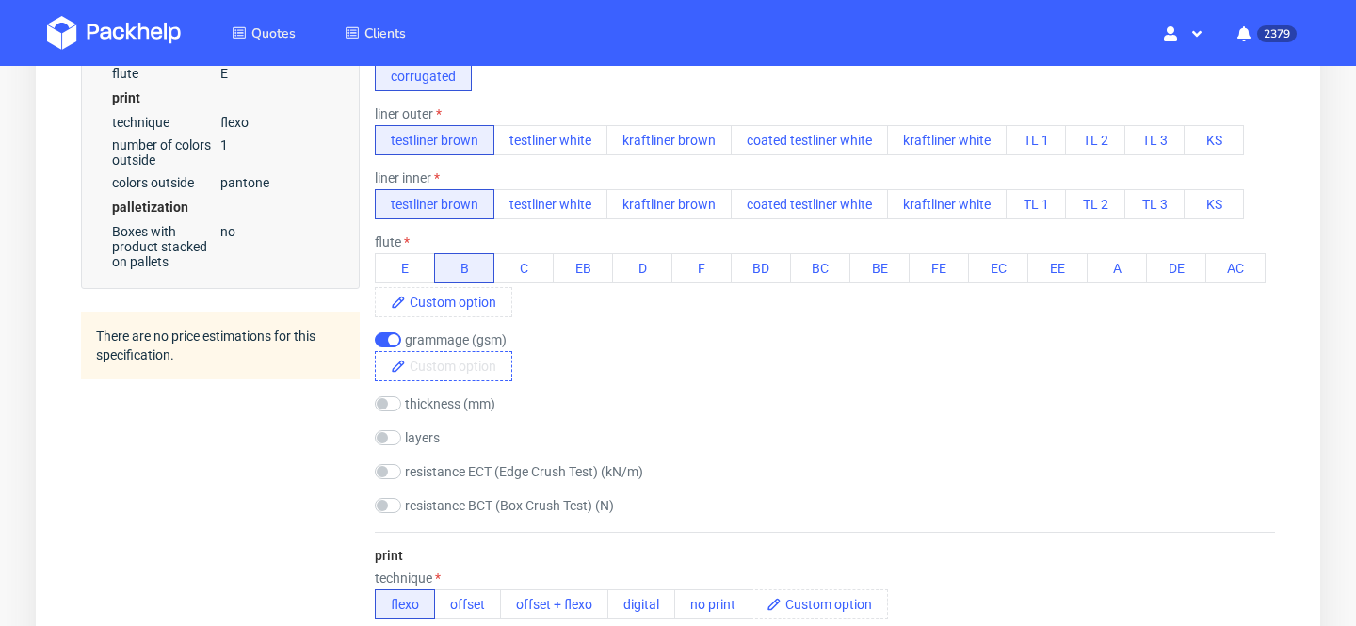
click at [441, 366] on span at bounding box center [458, 366] width 105 height 28
click at [622, 439] on div "layers 3 2" at bounding box center [825, 439] width 900 height 19
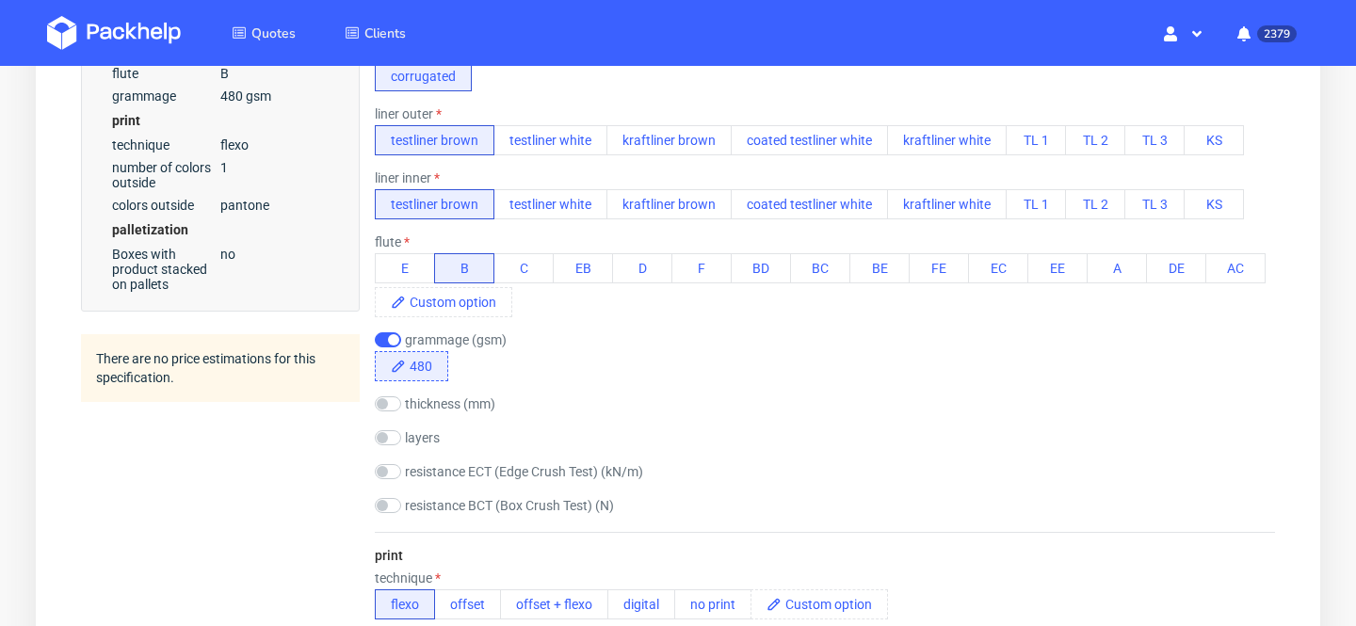
click at [424, 364] on span "480" at bounding box center [426, 366] width 41 height 28
click at [669, 383] on div "material type corrugated liner outer testliner brown testliner white kraftliner…" at bounding box center [825, 268] width 900 height 528
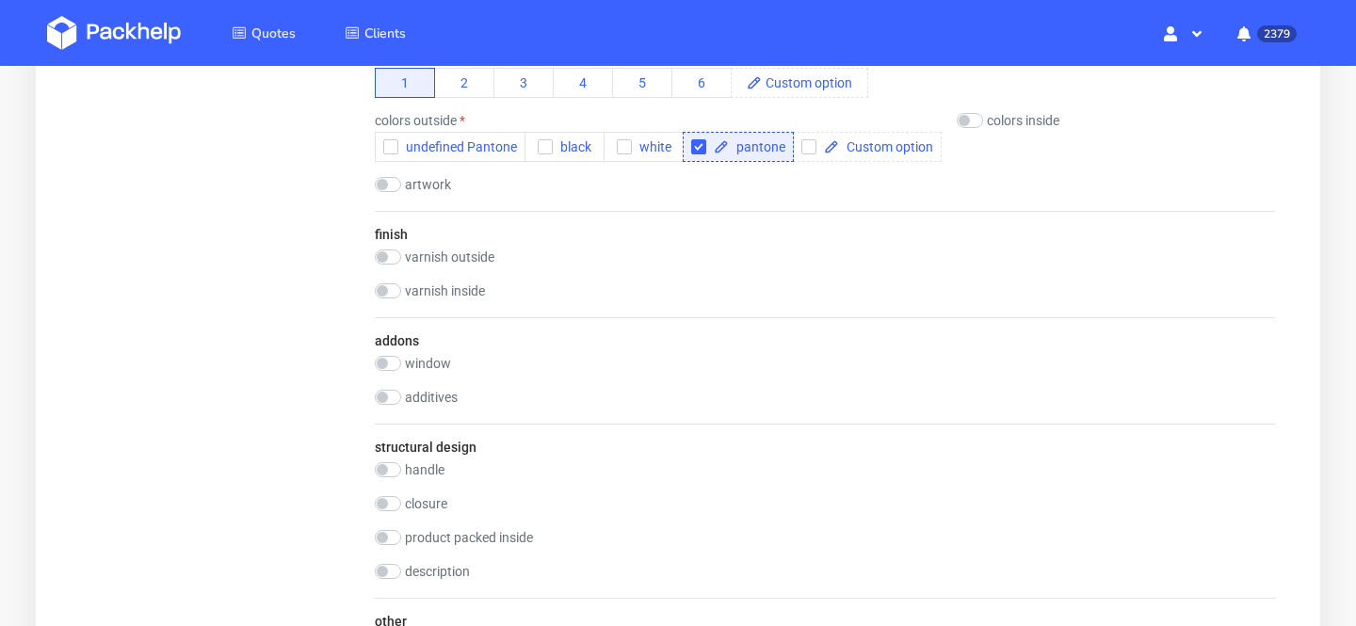
scroll to position [1316, 0]
click at [392, 170] on div "print technique flexo offset offset + flexo digital no print number of colors o…" at bounding box center [825, 76] width 900 height 265
click at [392, 186] on input "checkbox" at bounding box center [388, 182] width 26 height 15
checkbox input "true"
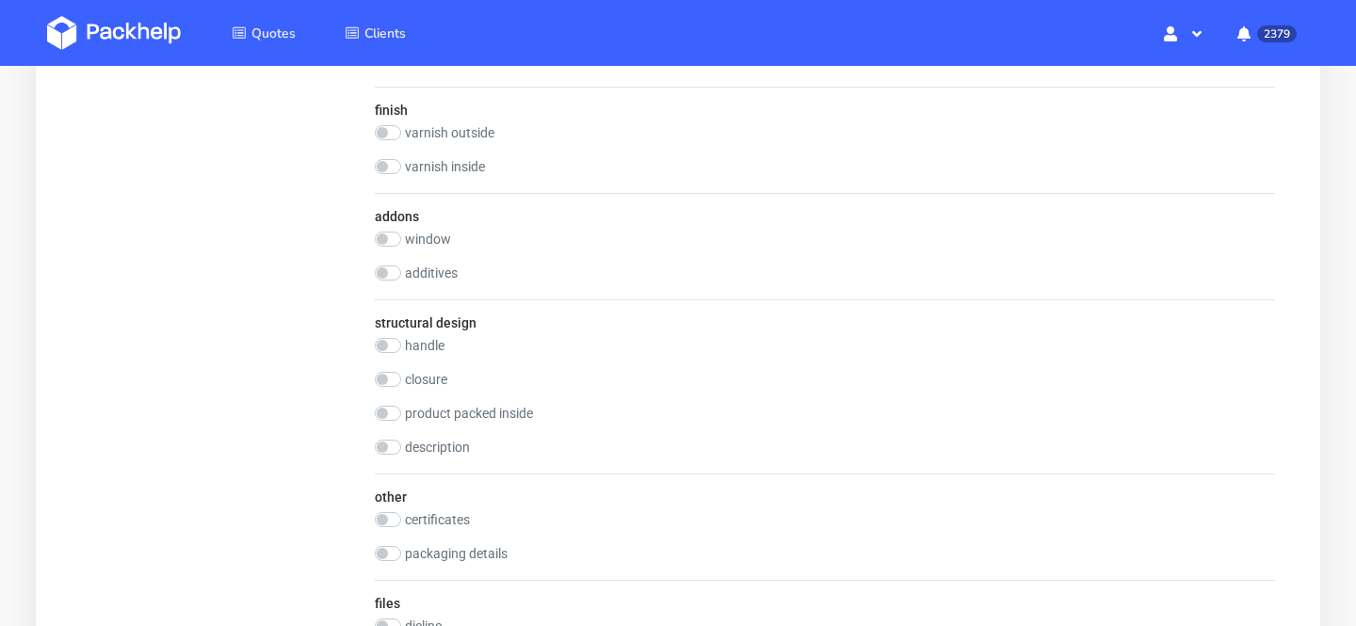
scroll to position [1546, 0]
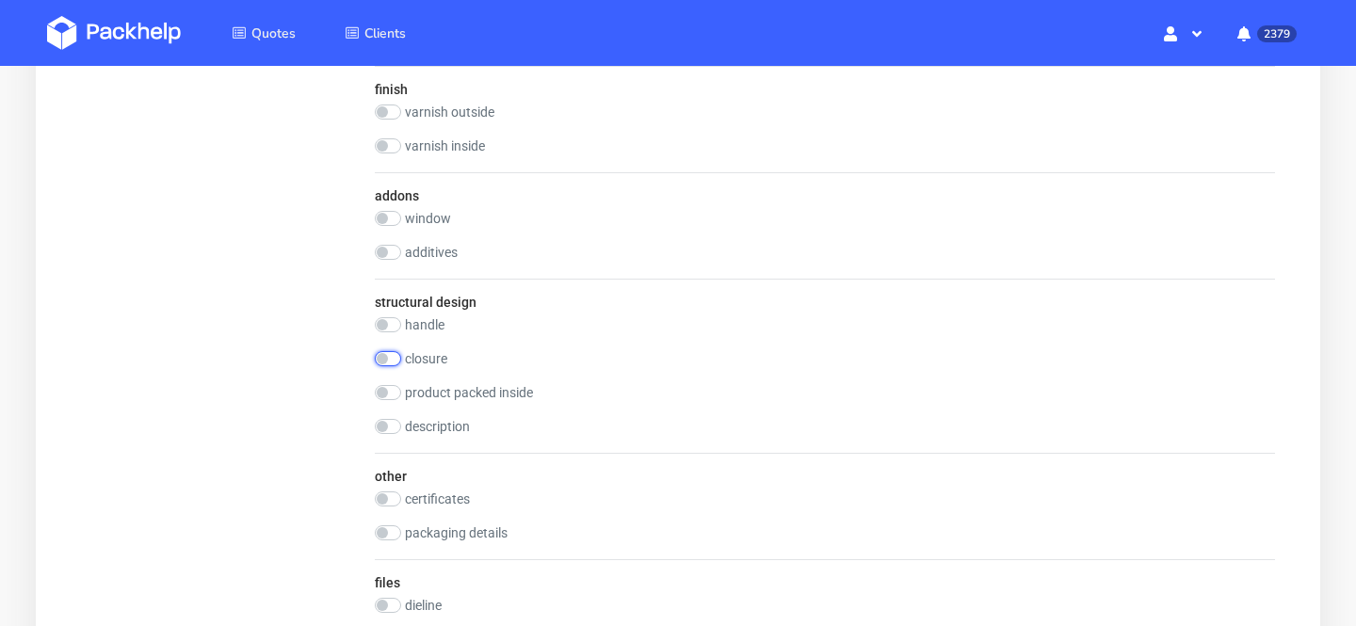
click at [391, 354] on input "checkbox" at bounding box center [388, 358] width 26 height 15
checkbox input "true"
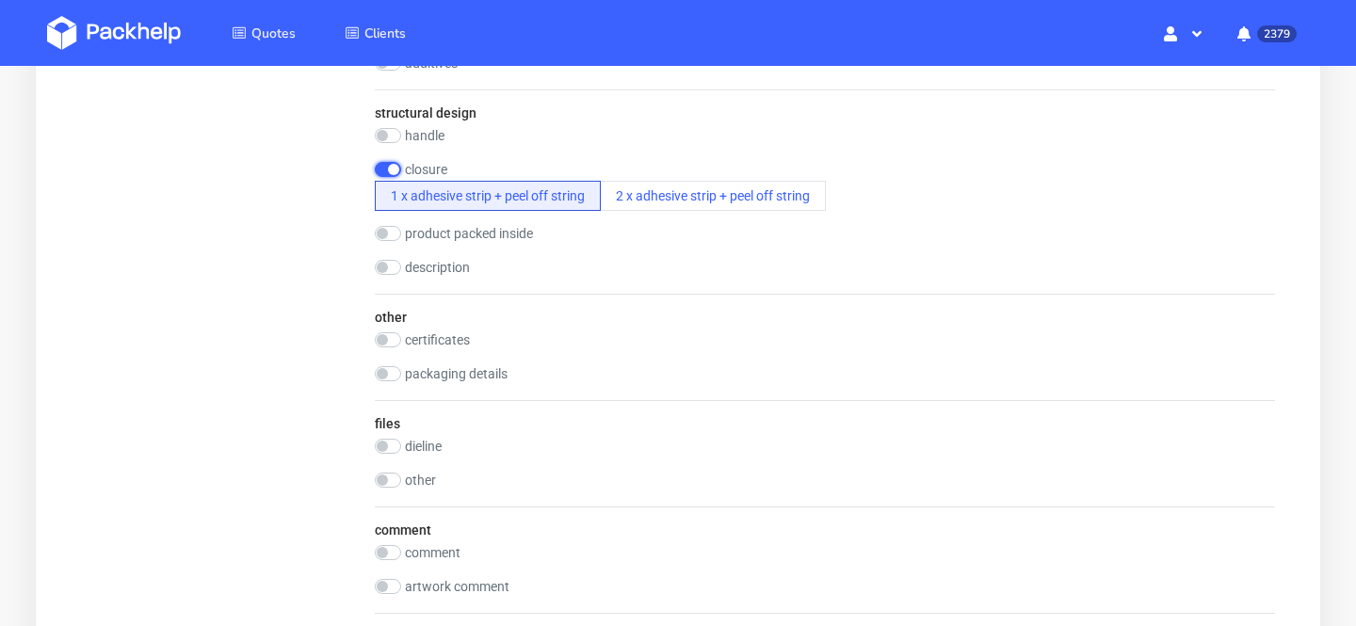
scroll to position [1742, 0]
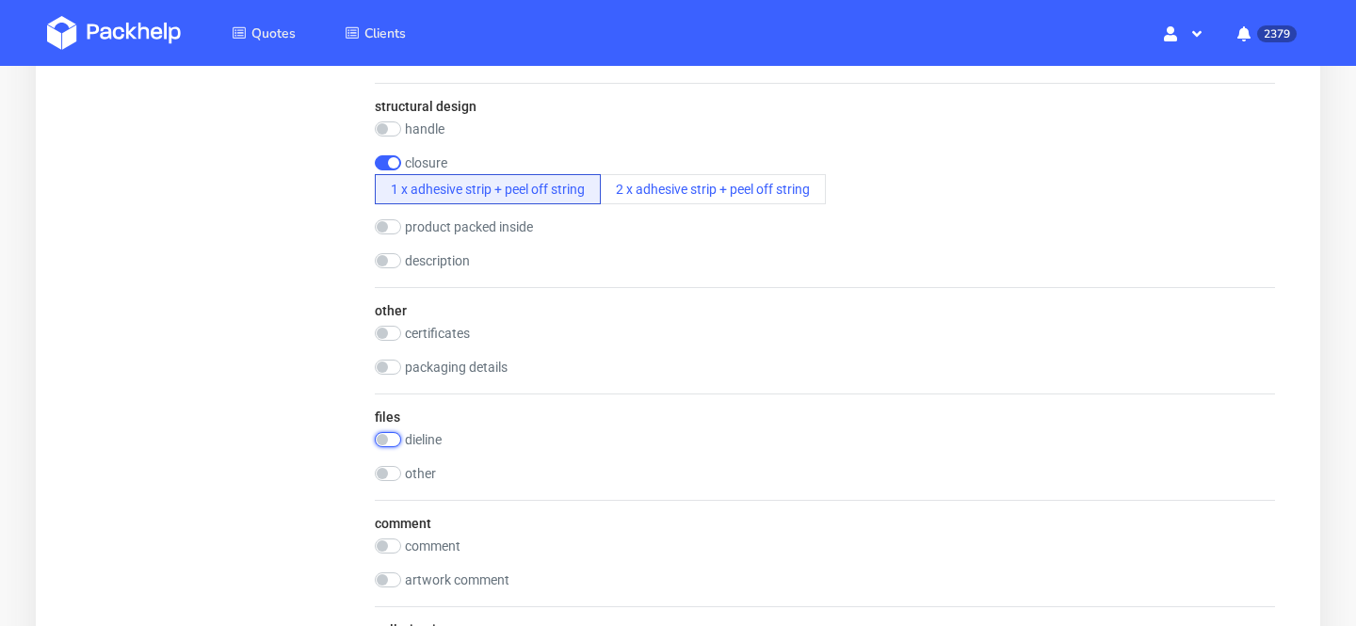
click at [385, 435] on input "checkbox" at bounding box center [388, 439] width 26 height 15
checkbox input "true"
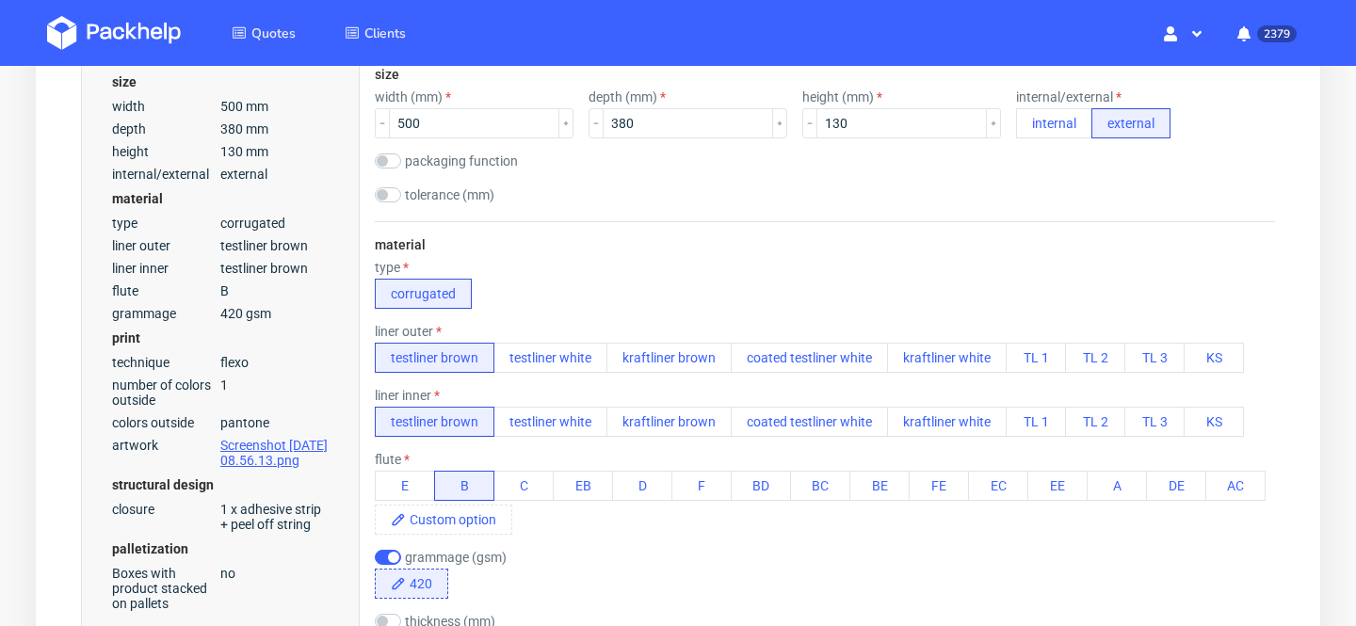
scroll to position [0, 0]
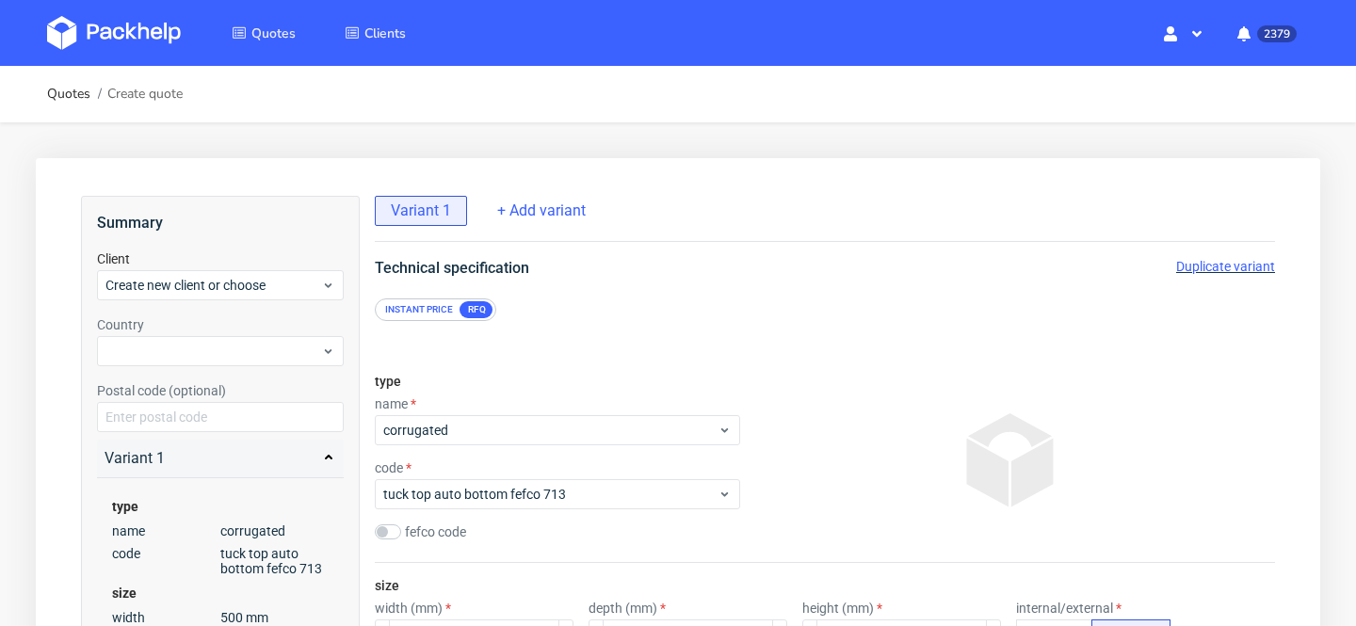
click at [1220, 267] on span "Duplicate variant" at bounding box center [1225, 266] width 99 height 15
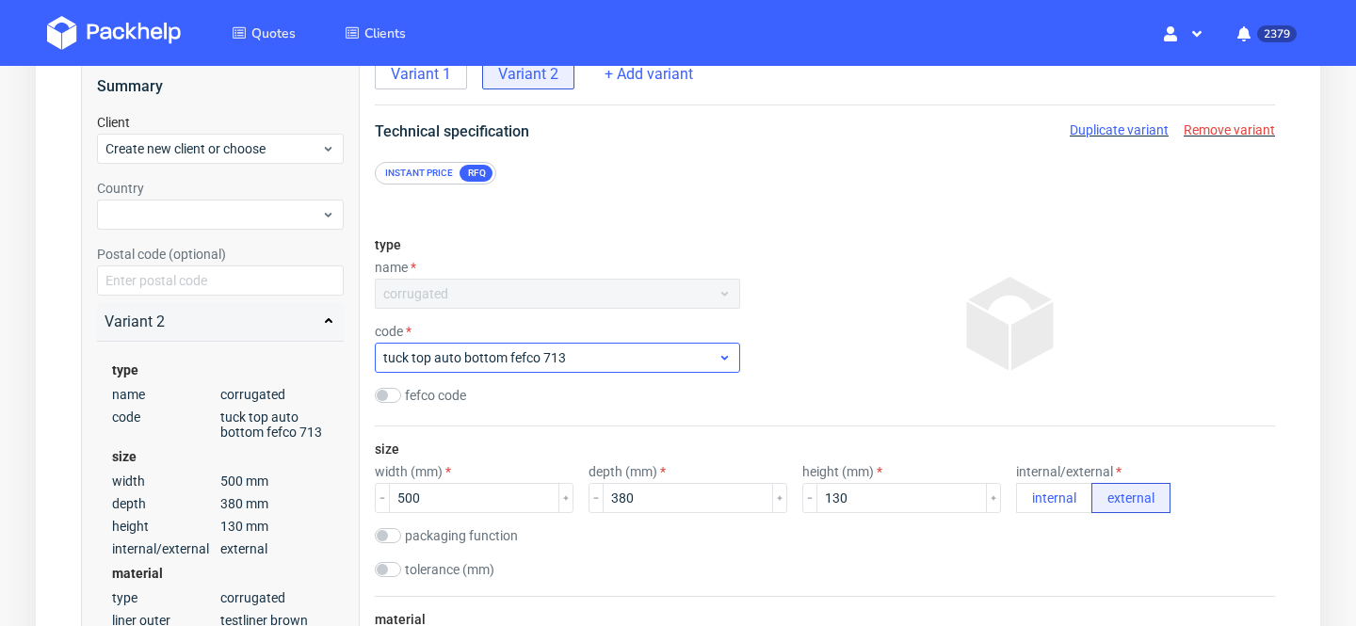
scroll to position [148, 0]
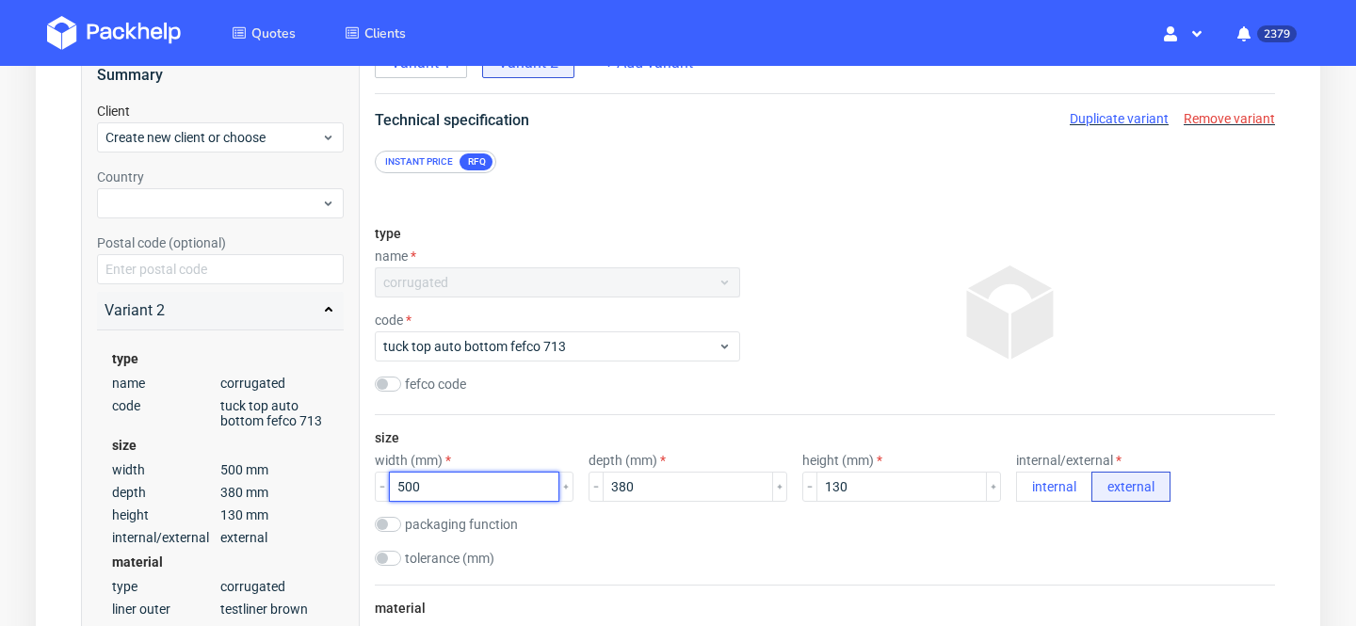
drag, startPoint x: 413, startPoint y: 488, endPoint x: 338, endPoint y: 481, distance: 75.6
type input "350"
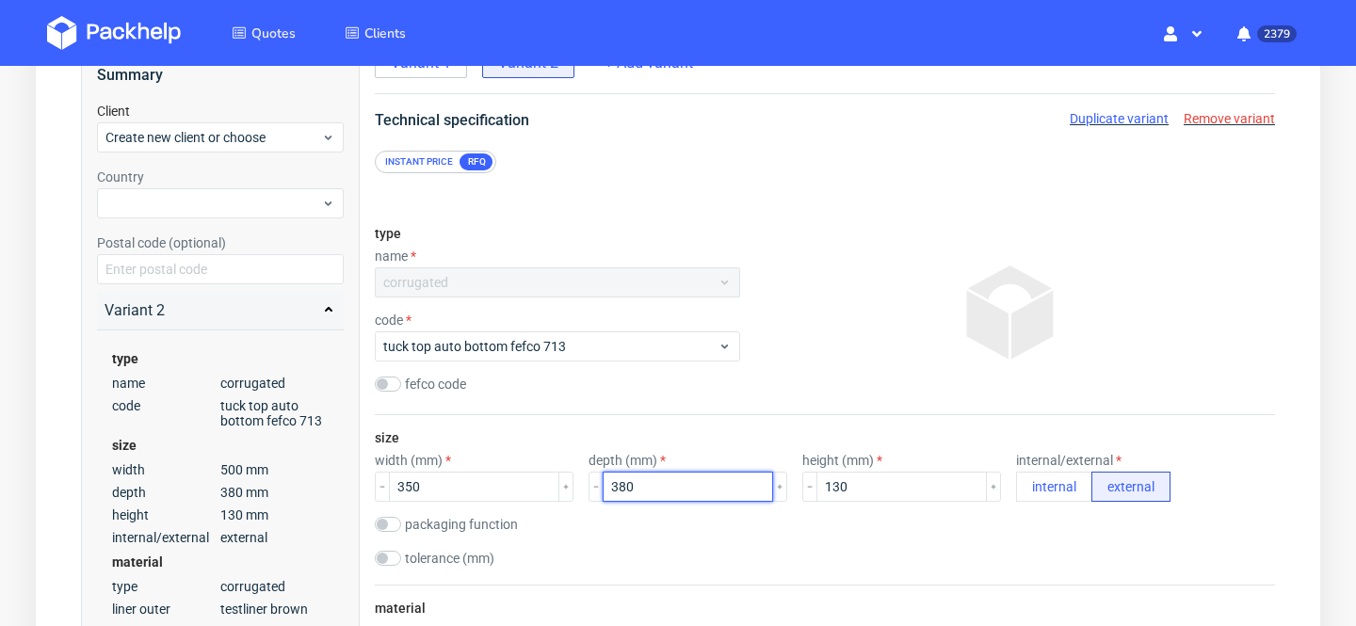
click at [605, 486] on input "380" at bounding box center [688, 487] width 170 height 30
type input "300"
click at [873, 406] on div "type name corrugated code tuck top auto bottom fefco 713 fefco code" at bounding box center [825, 313] width 900 height 204
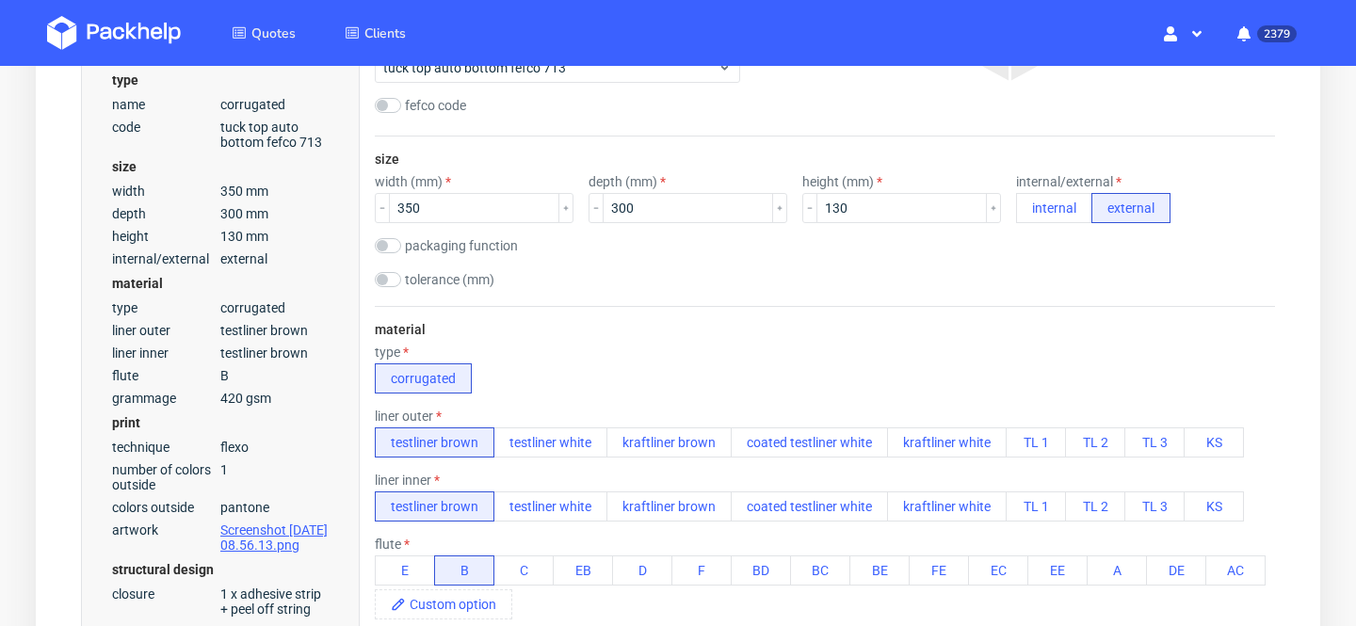
scroll to position [0, 0]
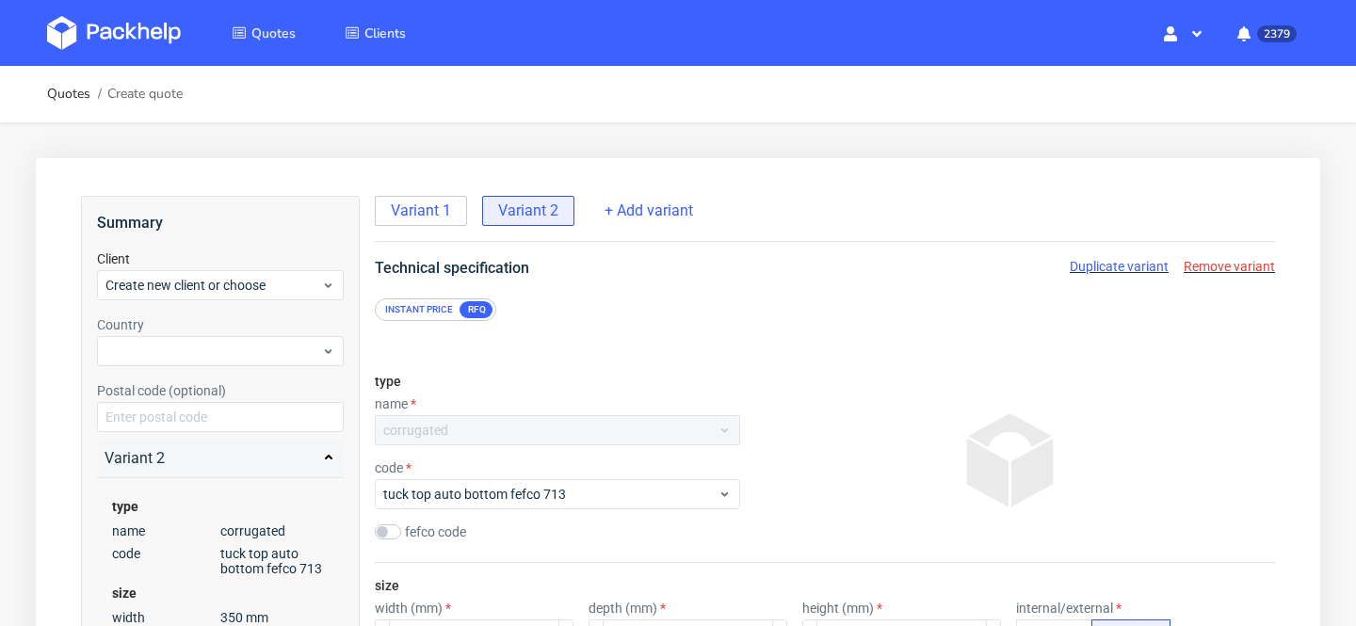
click at [1123, 267] on span "Duplicate variant" at bounding box center [1119, 266] width 99 height 15
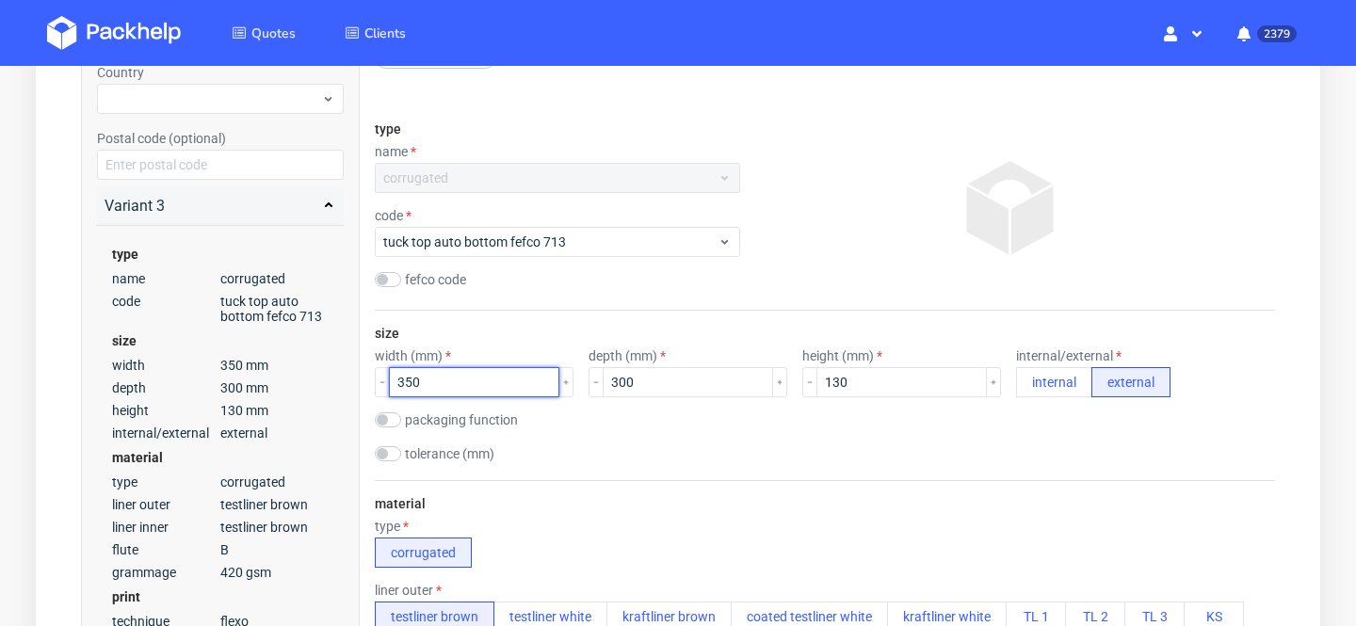
click at [404, 384] on input "350" at bounding box center [474, 382] width 170 height 30
type input "250"
drag, startPoint x: 611, startPoint y: 379, endPoint x: 520, endPoint y: 379, distance: 91.3
click at [520, 379] on div "width (mm) 250 depth (mm) 300 height (mm) 130 internal/external internal extern…" at bounding box center [825, 372] width 900 height 49
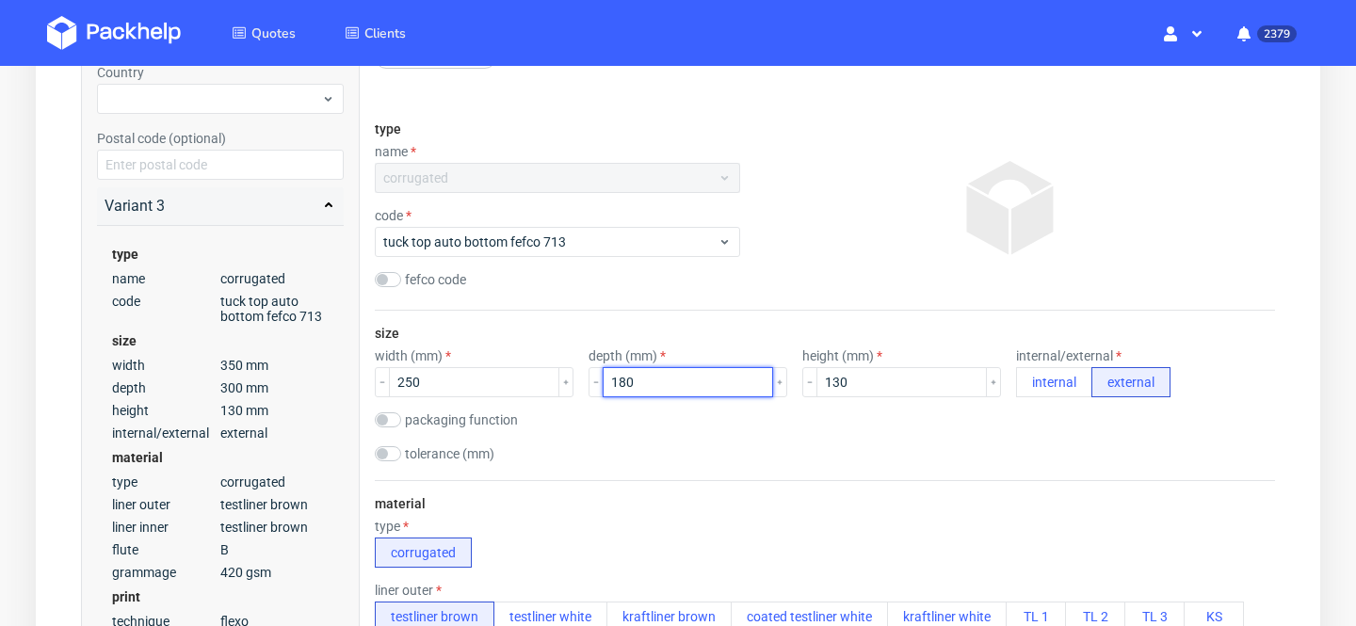
type input "180"
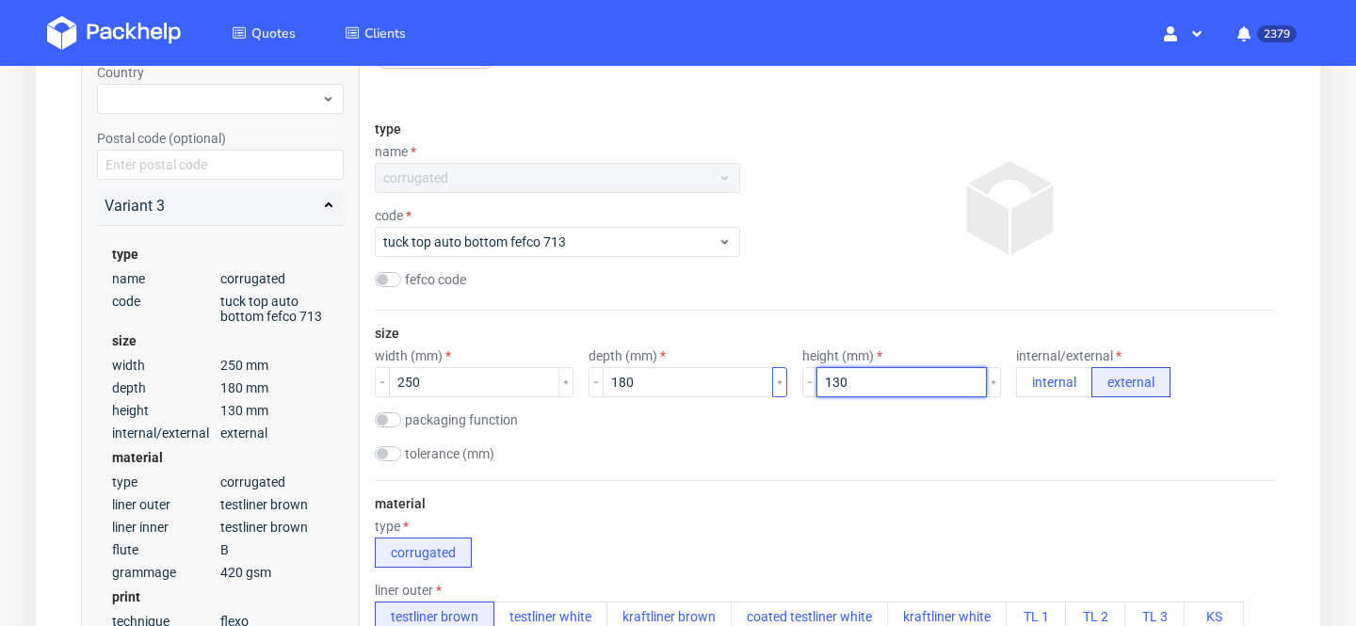
drag, startPoint x: 807, startPoint y: 382, endPoint x: 748, endPoint y: 379, distance: 59.4
click at [748, 379] on div "width (mm) 250 depth (mm) 180 height (mm) 130 internal/external internal extern…" at bounding box center [825, 372] width 900 height 49
click at [835, 458] on div "tolerance (mm)" at bounding box center [825, 455] width 900 height 19
click at [816, 379] on input "90" at bounding box center [901, 382] width 170 height 30
type input "80"
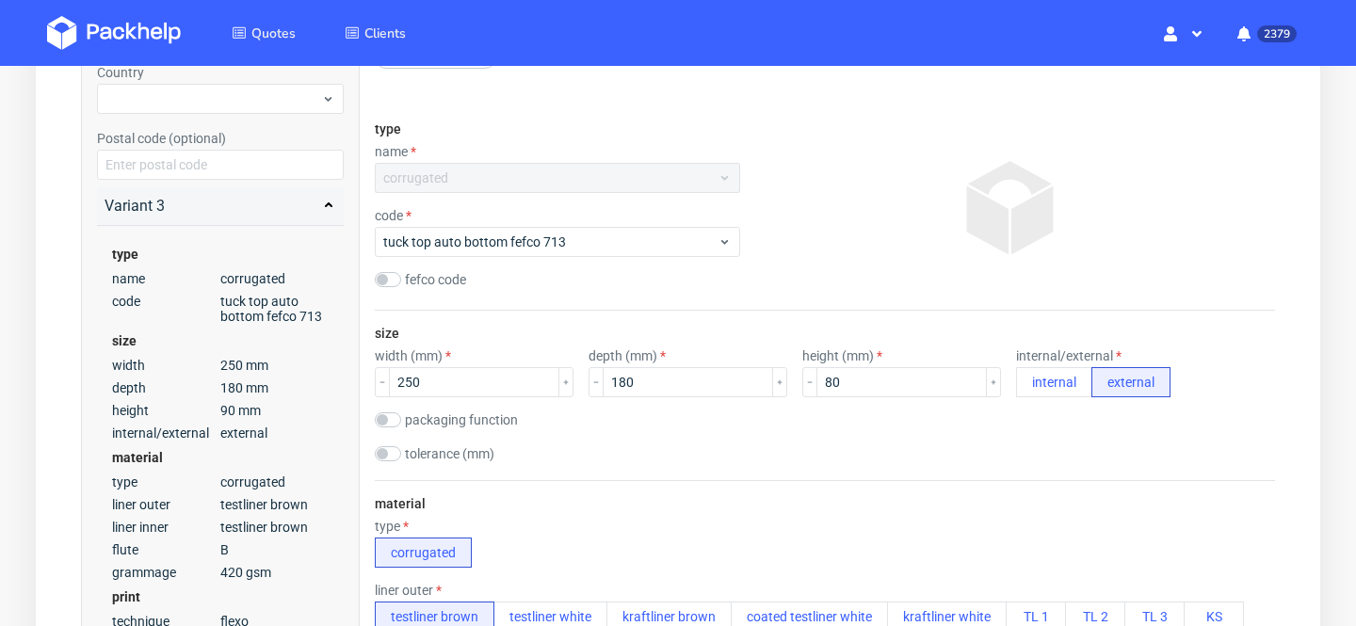
click at [873, 471] on div "size width (mm) 250 depth (mm) 180 height (mm) 80 internal/external internal ex…" at bounding box center [825, 395] width 900 height 169
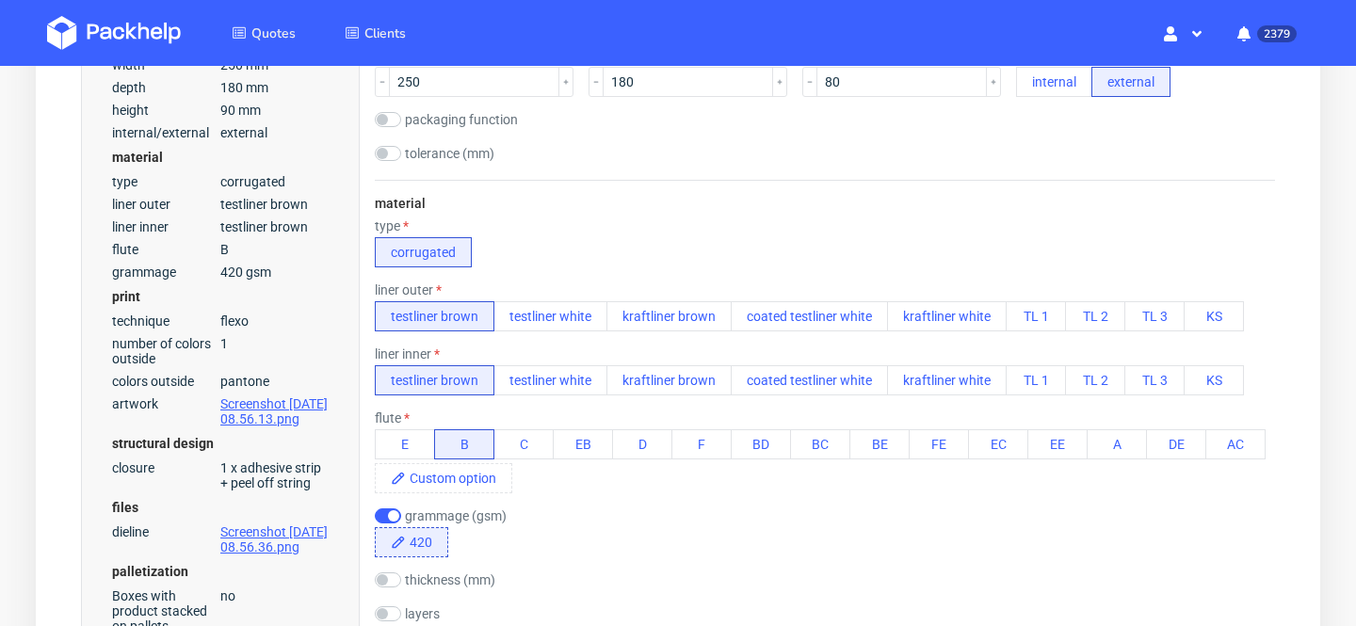
scroll to position [568, 0]
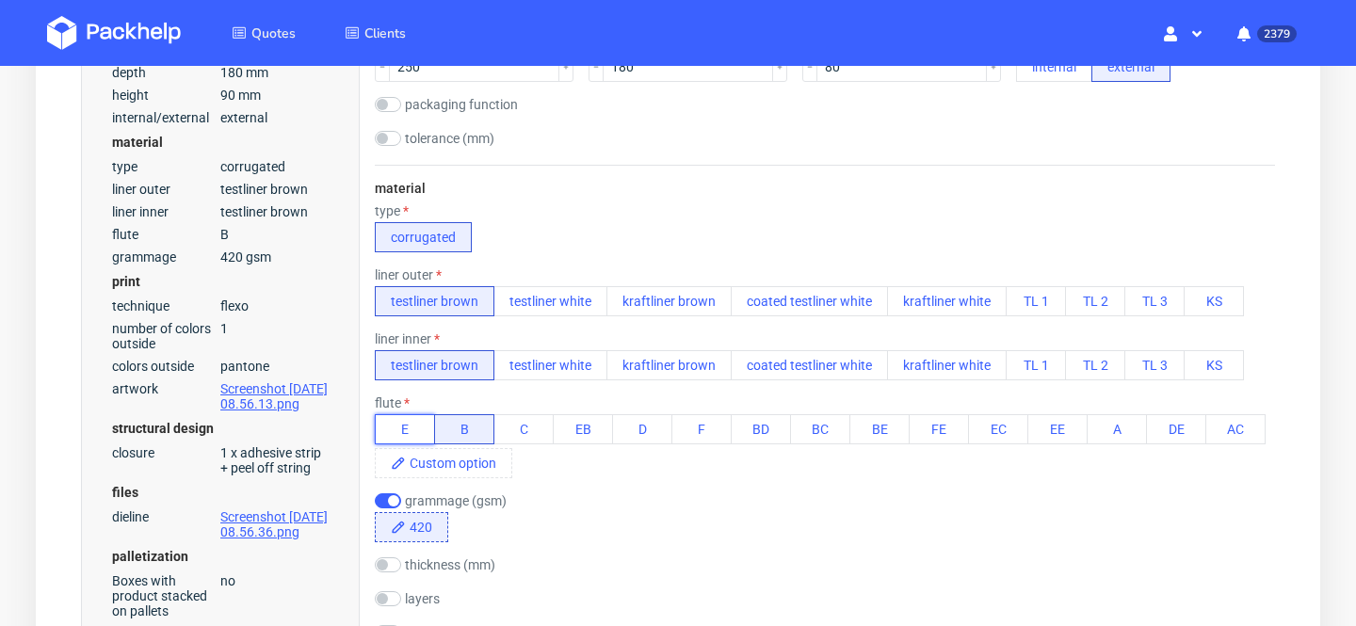
click at [416, 431] on button "E" at bounding box center [405, 429] width 60 height 30
click at [392, 500] on input "checkbox" at bounding box center [388, 500] width 26 height 15
checkbox input "false"
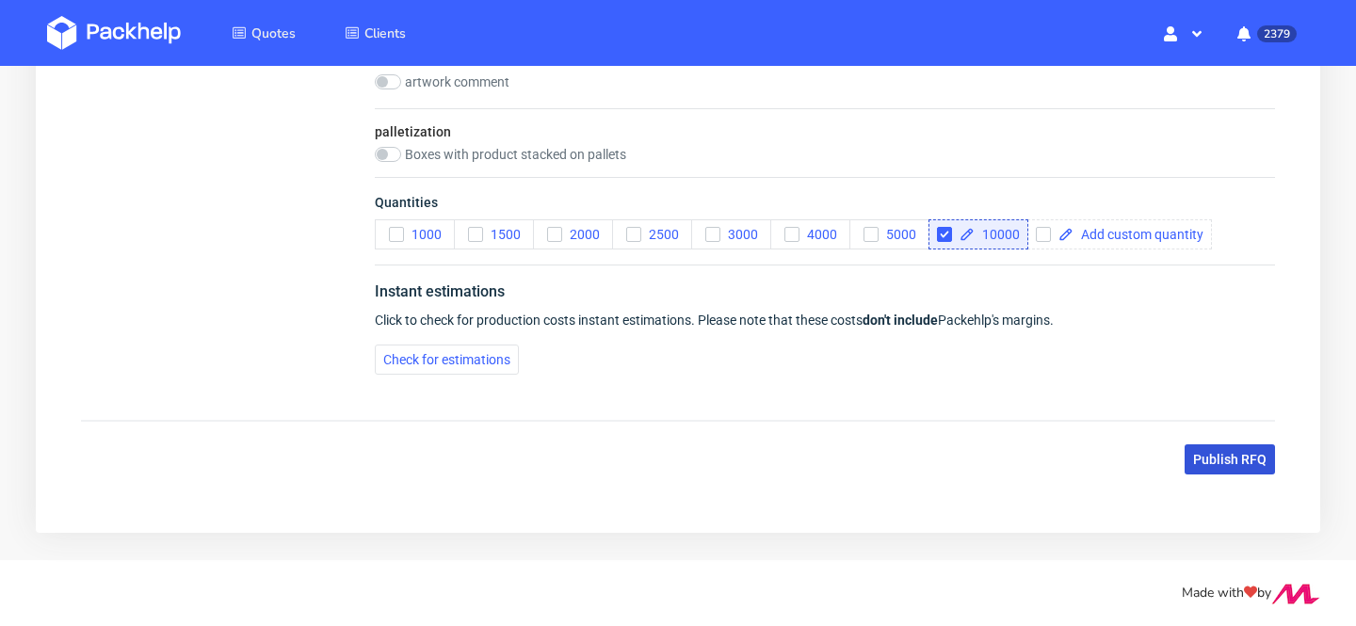
click at [1249, 459] on span "Publish RFQ" at bounding box center [1229, 459] width 73 height 13
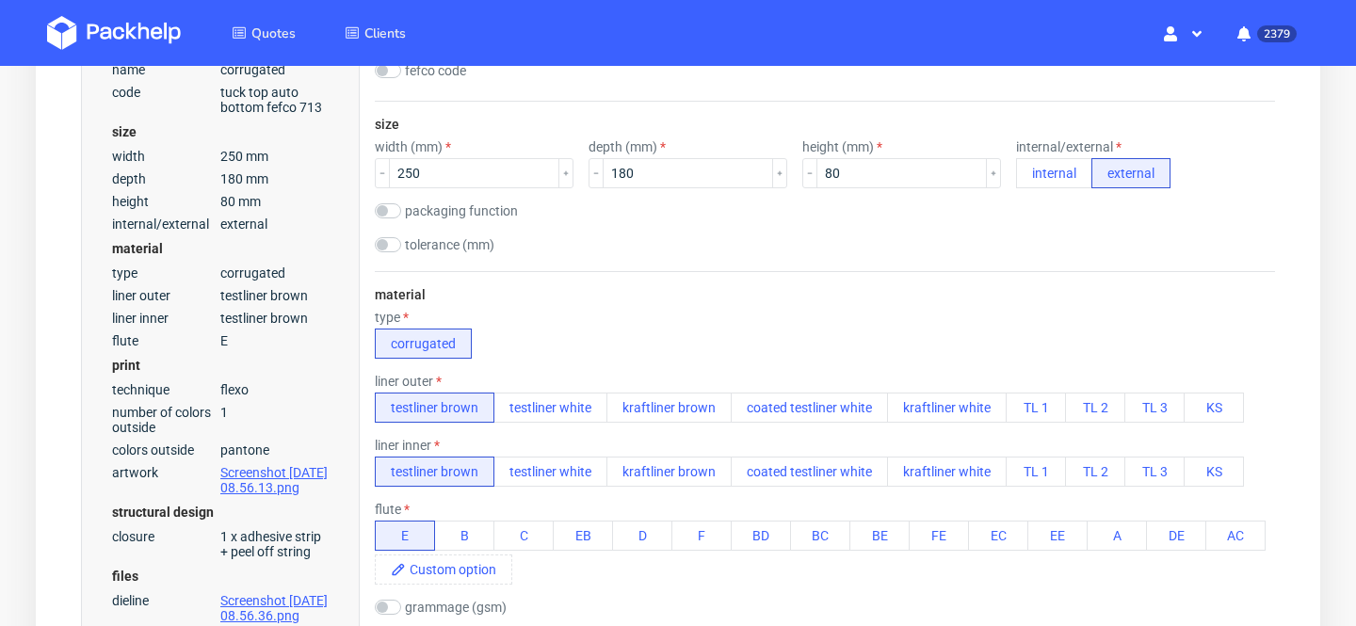
scroll to position [0, 0]
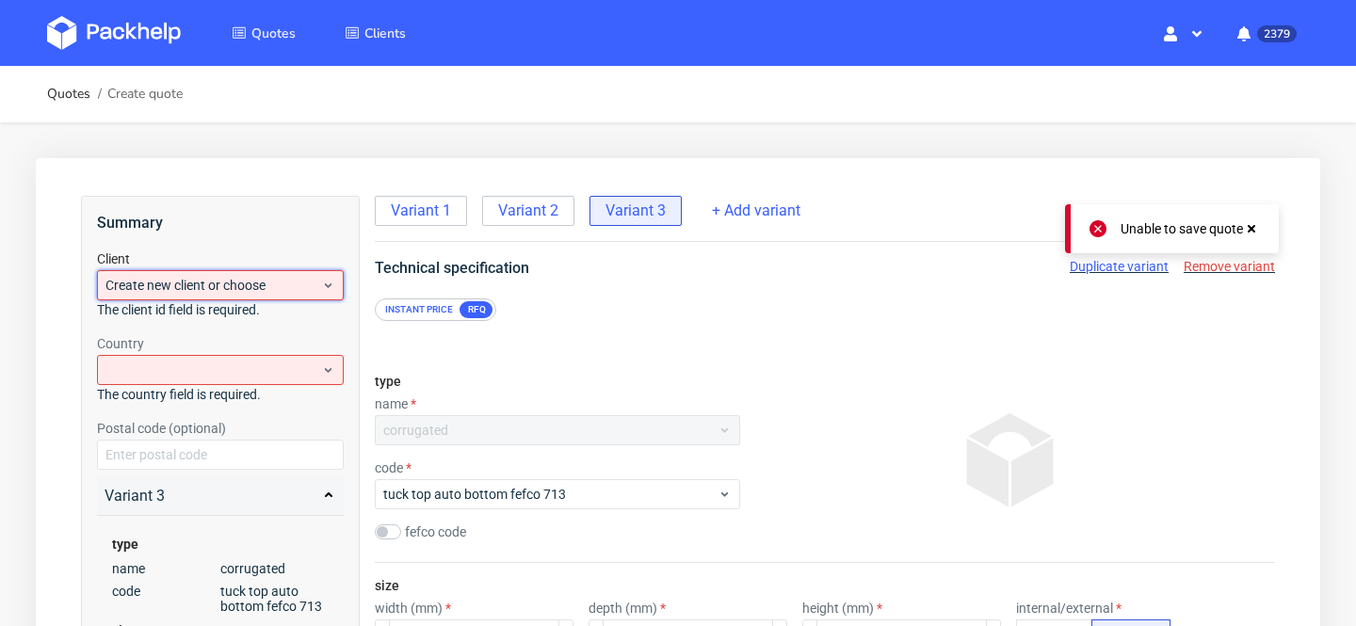
click at [275, 288] on span "Create new client or choose" at bounding box center [213, 285] width 216 height 19
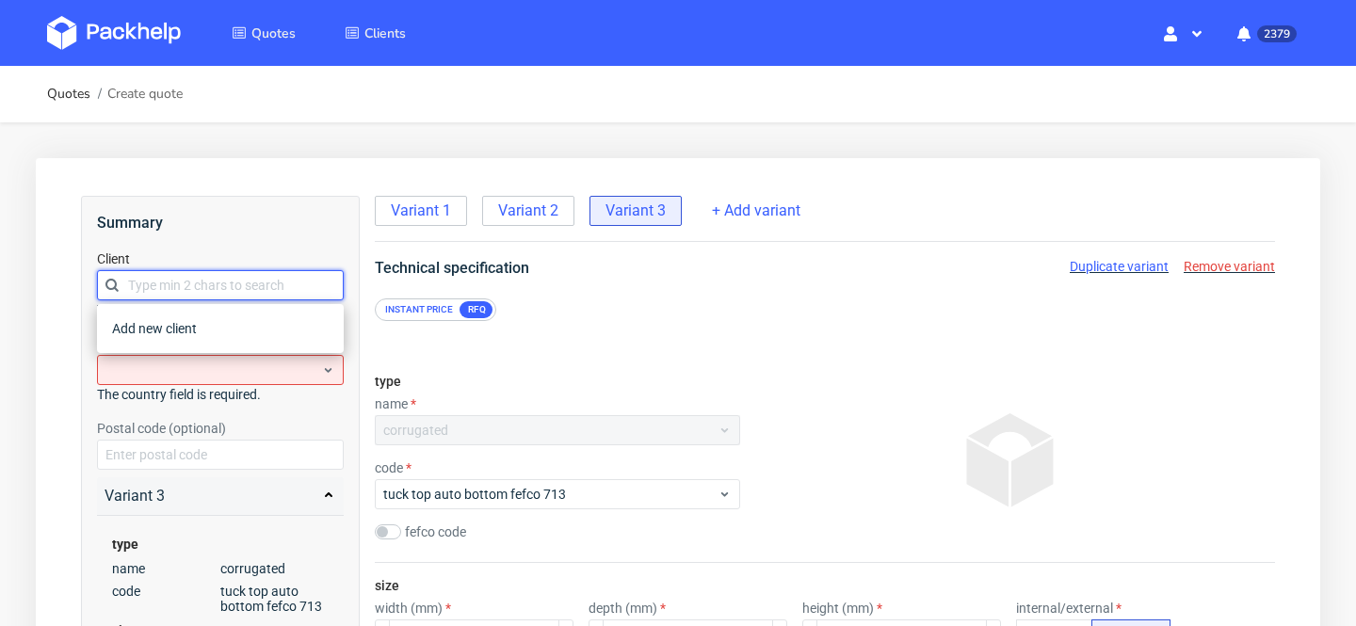
paste input "[PERSON_NAME][EMAIL_ADDRESS][PERSON_NAME][DOMAIN_NAME]"
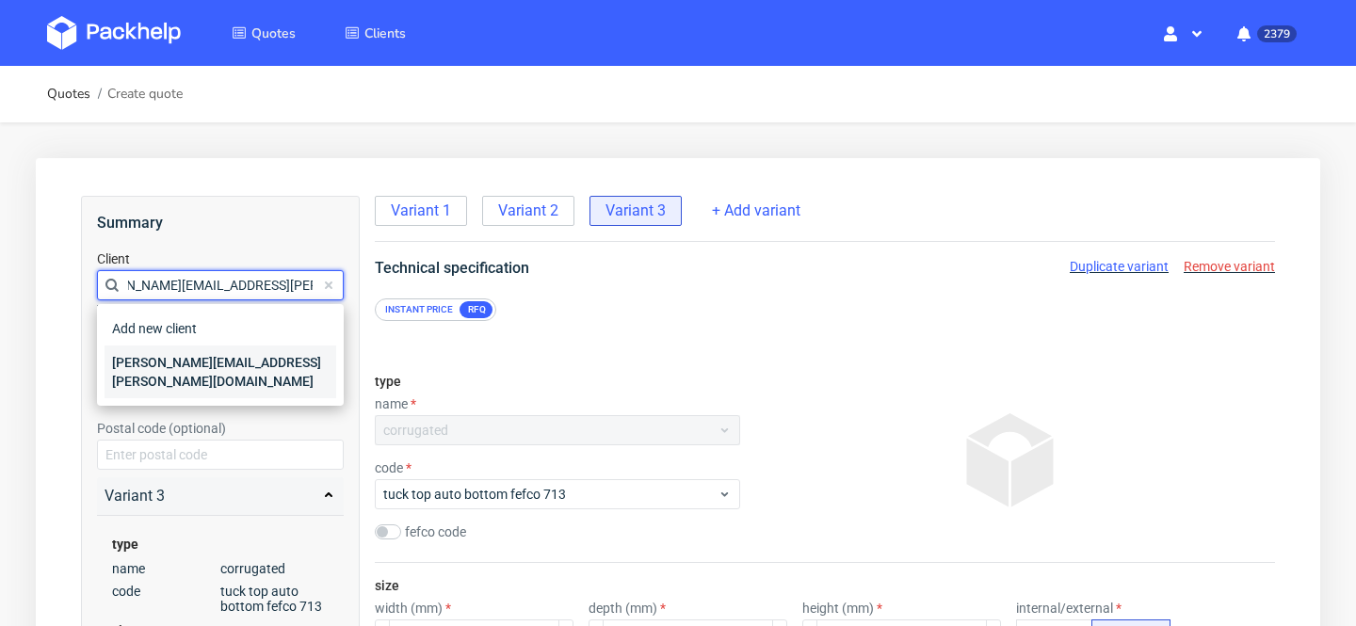
type input "[PERSON_NAME][EMAIL_ADDRESS][PERSON_NAME][DOMAIN_NAME]"
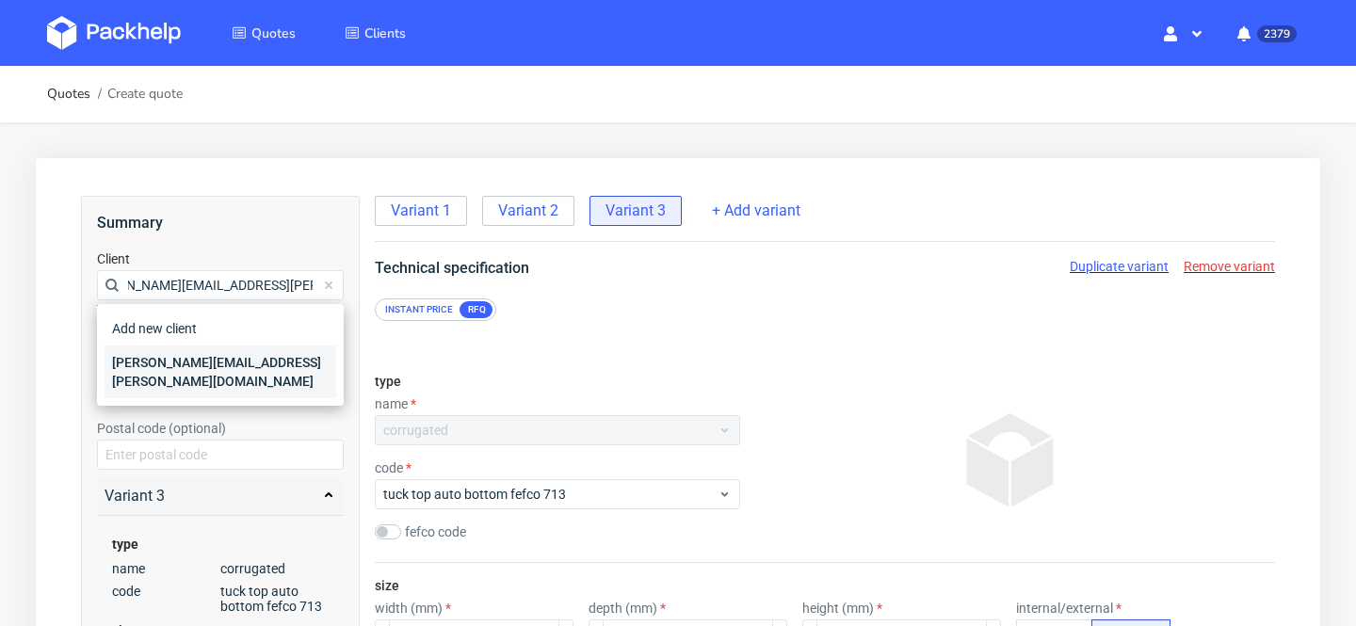
click at [213, 373] on div "[PERSON_NAME][EMAIL_ADDRESS][PERSON_NAME][DOMAIN_NAME]" at bounding box center [221, 372] width 232 height 53
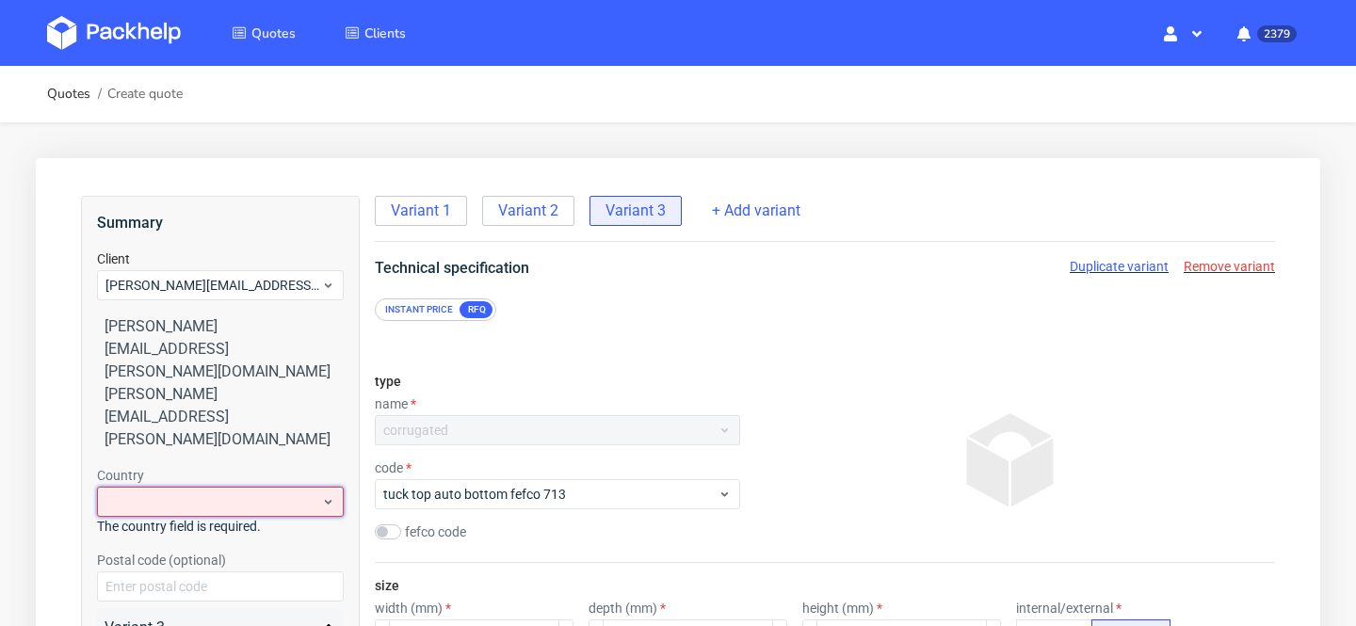
click at [185, 487] on div at bounding box center [220, 502] width 247 height 30
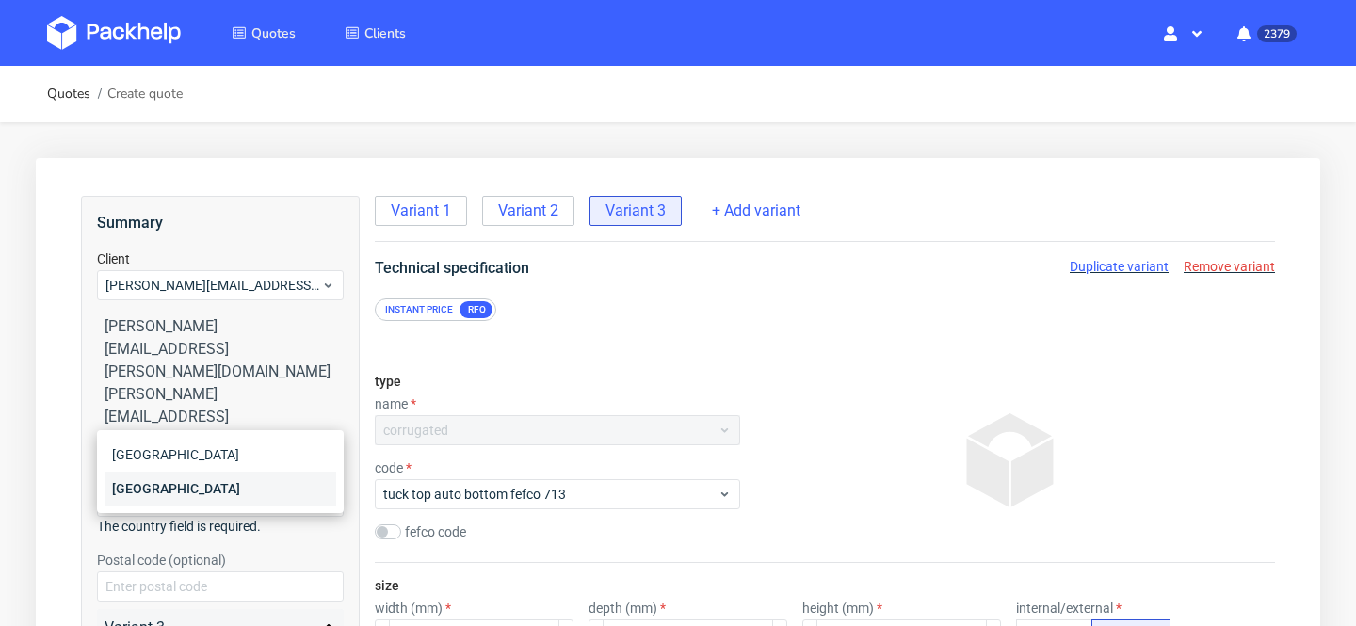
type input "pol"
click at [172, 502] on div "Poland" at bounding box center [221, 489] width 232 height 34
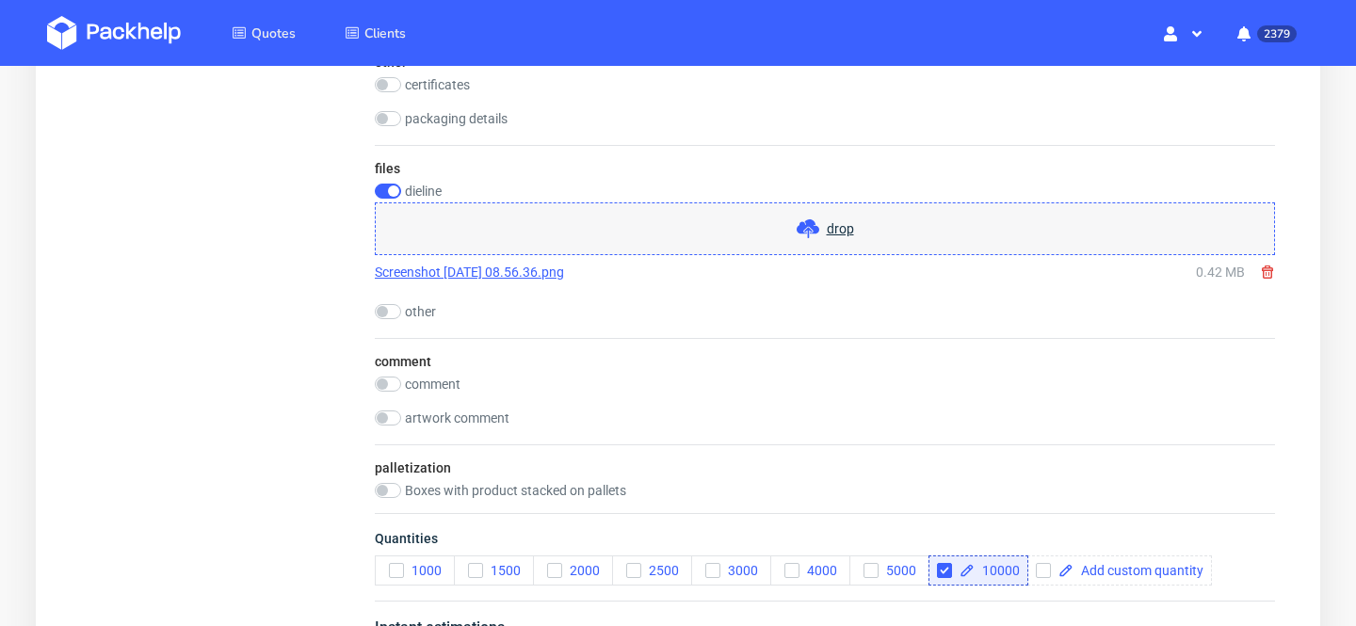
scroll to position [2296, 0]
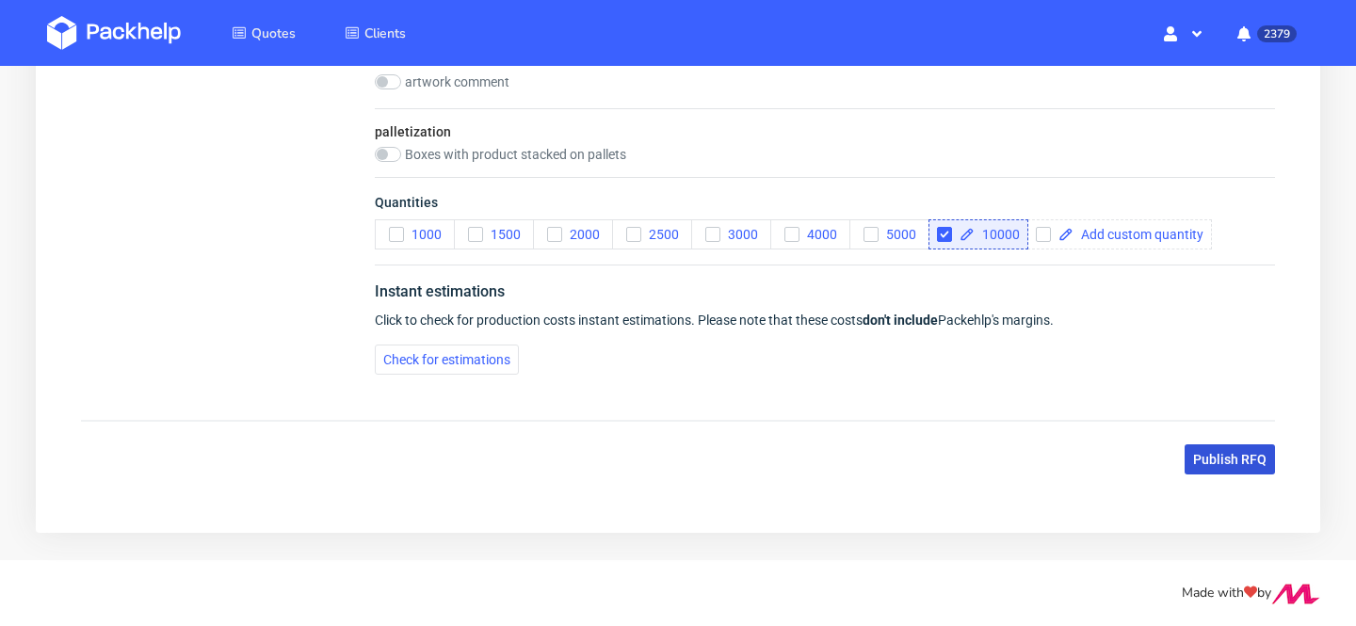
click at [1243, 462] on span "Publish RFQ" at bounding box center [1229, 459] width 73 height 13
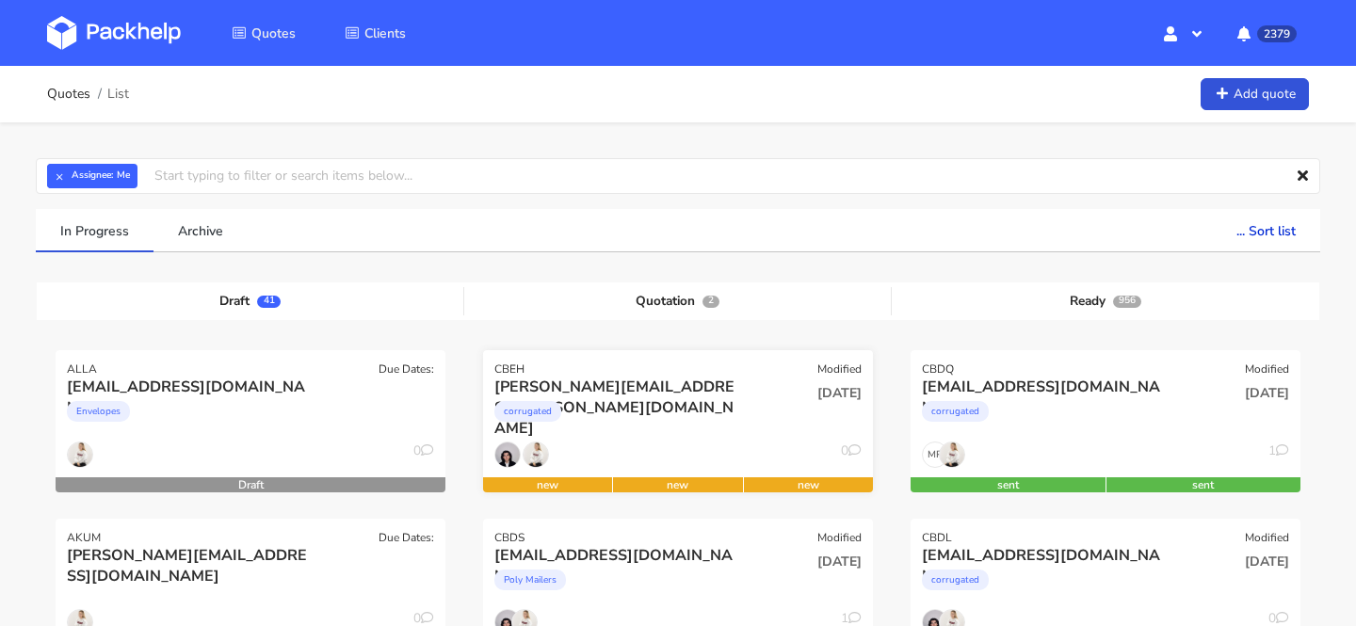
click at [710, 422] on div "corrugated" at bounding box center [619, 416] width 250 height 38
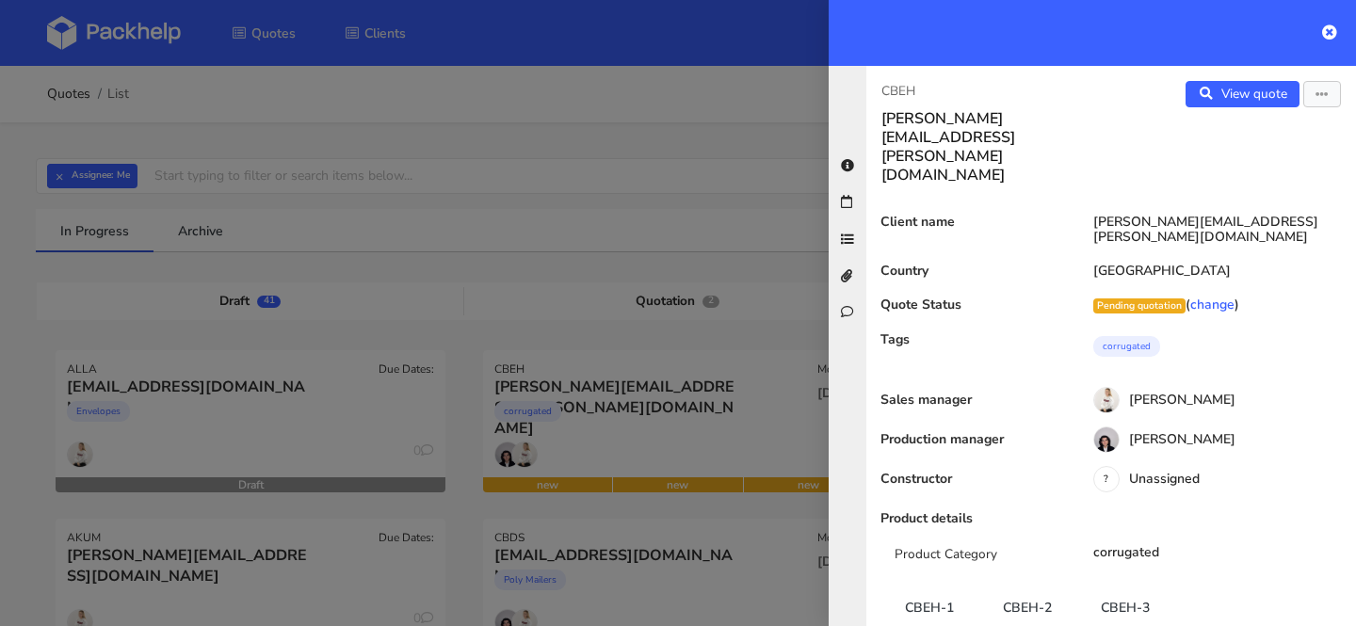
click at [901, 87] on p "CBEH" at bounding box center [988, 91] width 215 height 21
copy p "CBEH"
click at [512, 268] on div at bounding box center [678, 313] width 1356 height 626
